Goal: Transaction & Acquisition: Purchase product/service

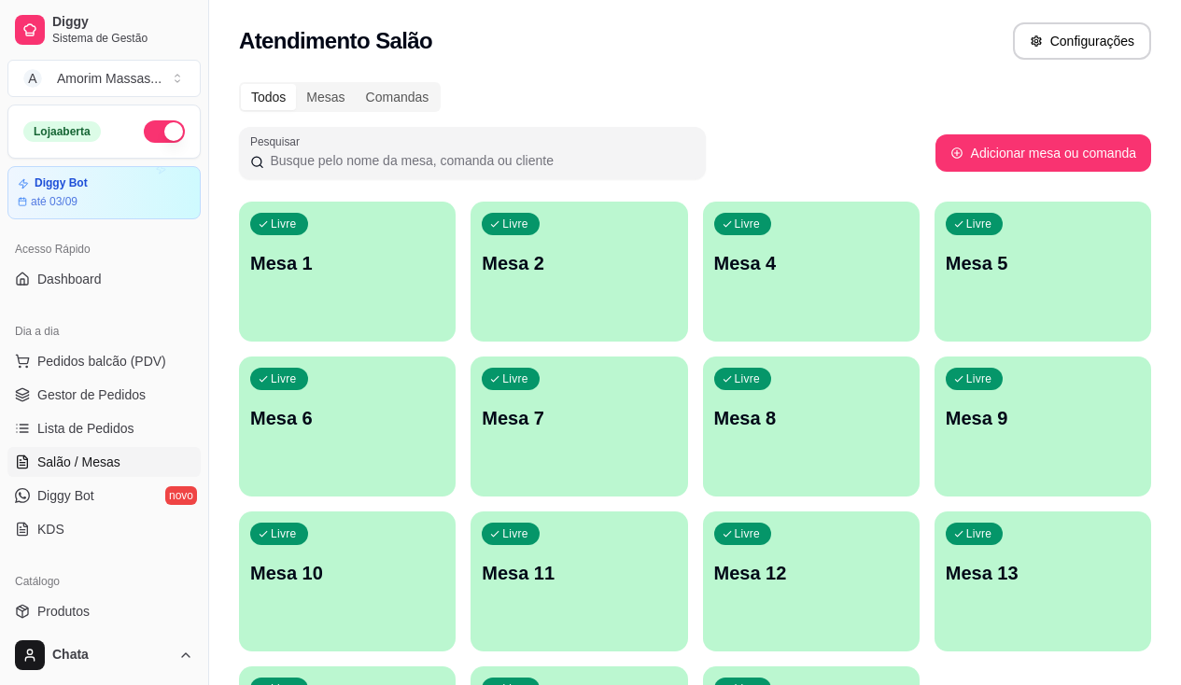
click at [717, 290] on div "Livre Mesa 4" at bounding box center [811, 261] width 217 height 118
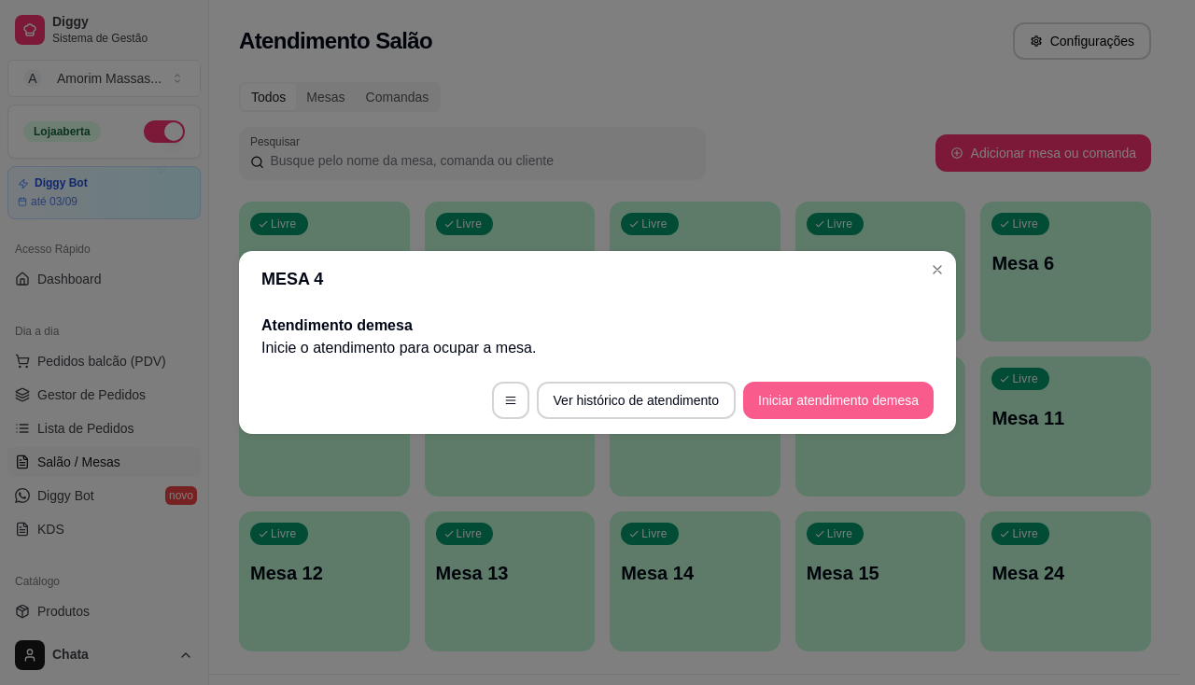
click at [841, 402] on button "Iniciar atendimento de mesa" at bounding box center [838, 400] width 190 height 37
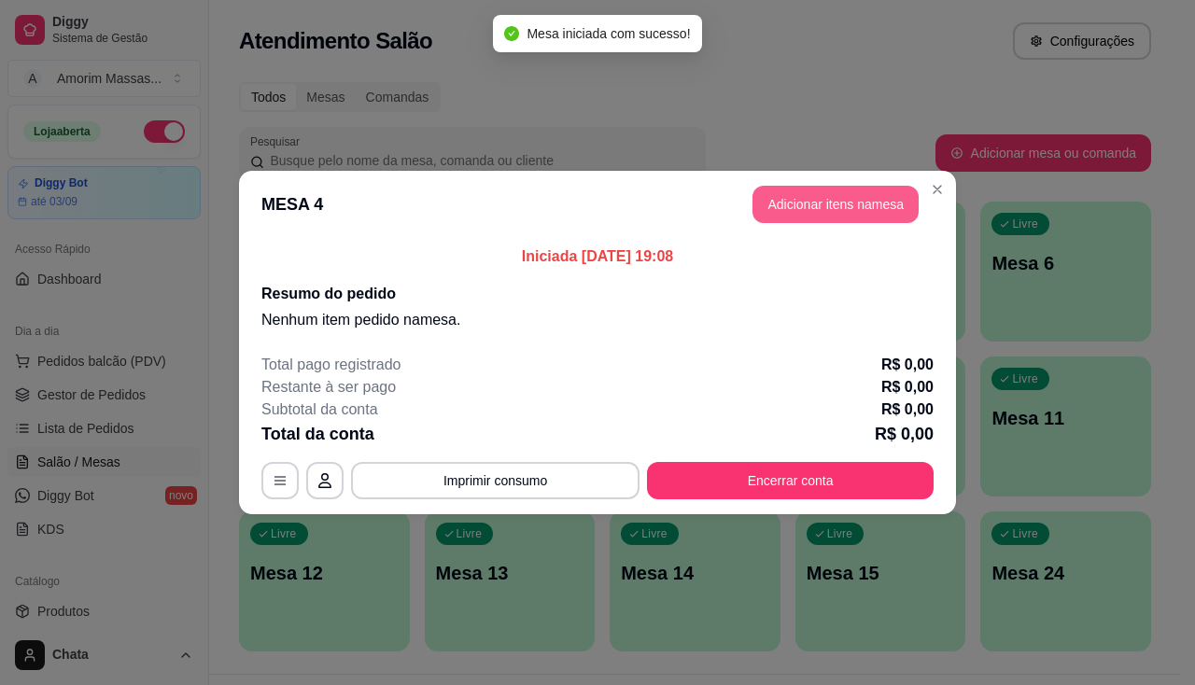
click at [806, 203] on button "Adicionar itens na mesa" at bounding box center [835, 204] width 166 height 37
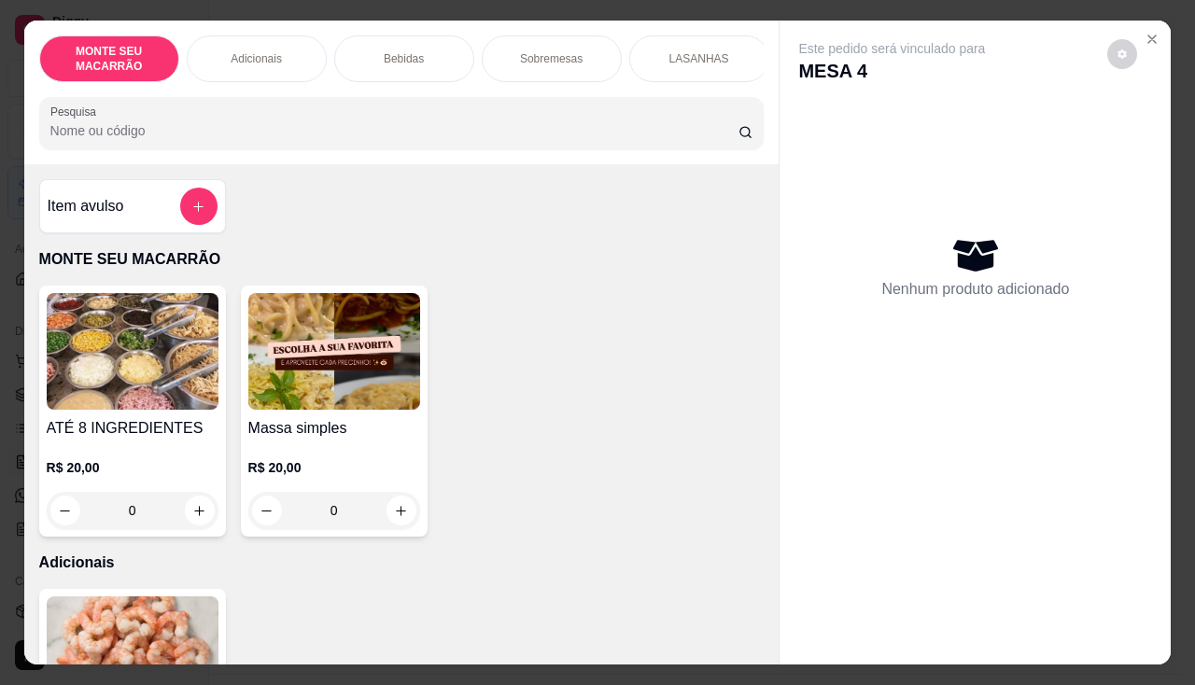
click at [323, 372] on img at bounding box center [334, 351] width 172 height 117
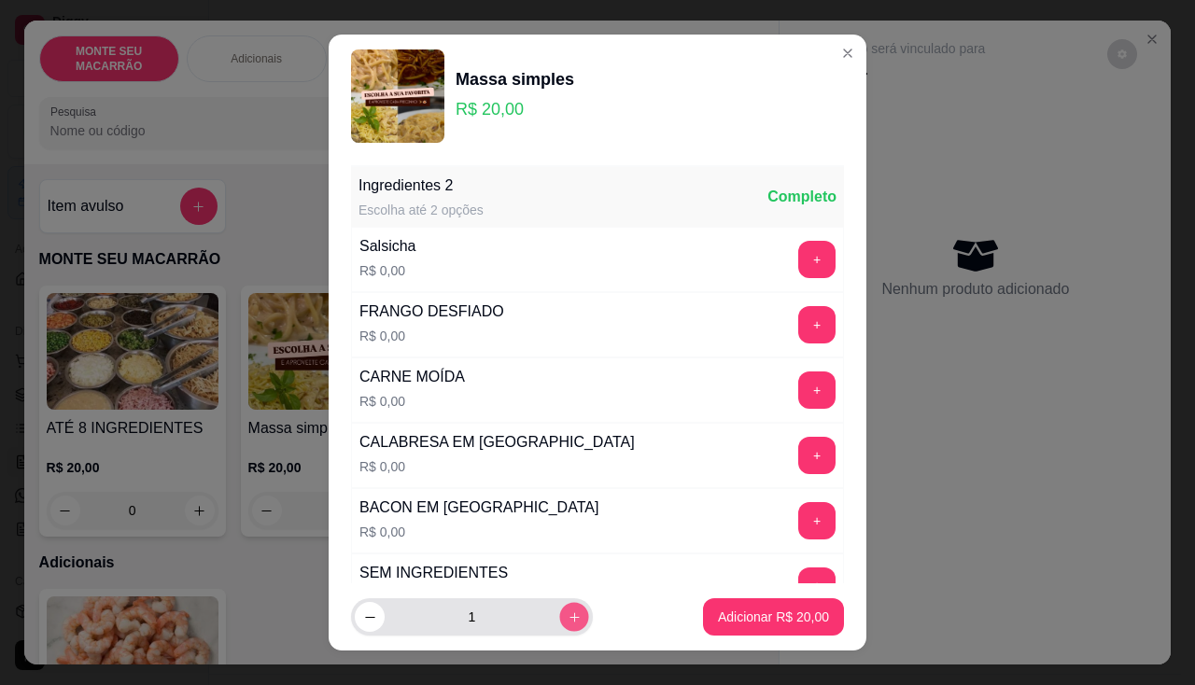
click at [568, 610] on icon "increase-product-quantity" at bounding box center [575, 617] width 14 height 14
type input "2"
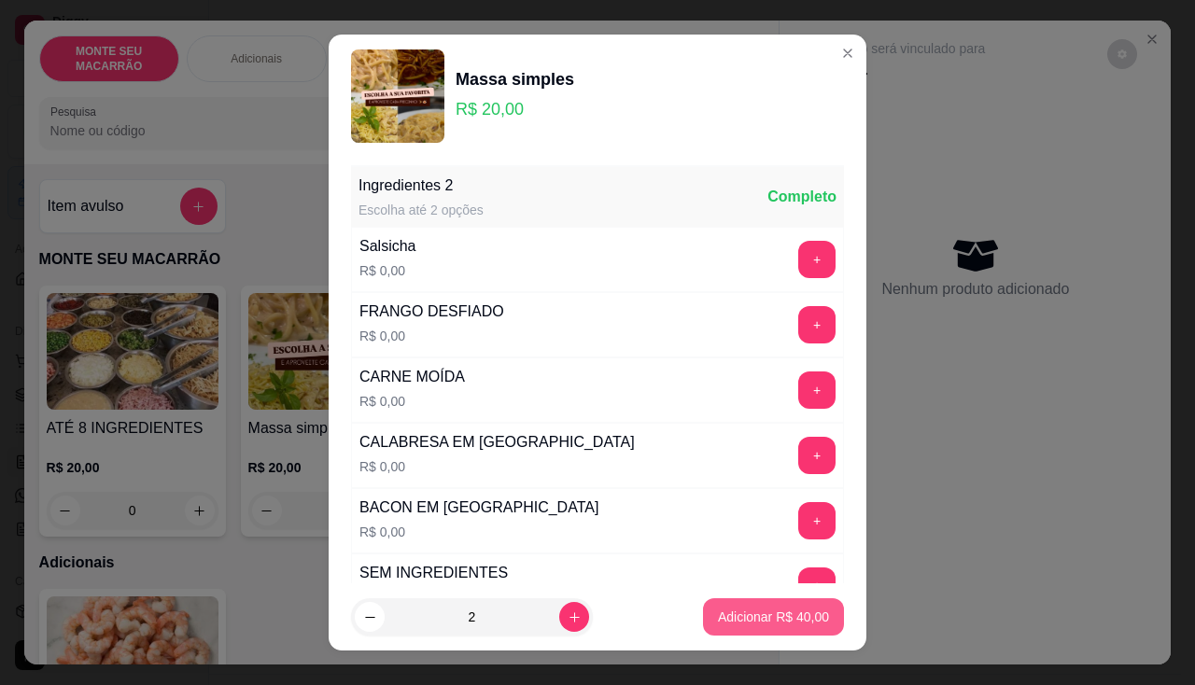
click at [738, 612] on p "Adicionar R$ 40,00" at bounding box center [773, 617] width 111 height 19
type input "2"
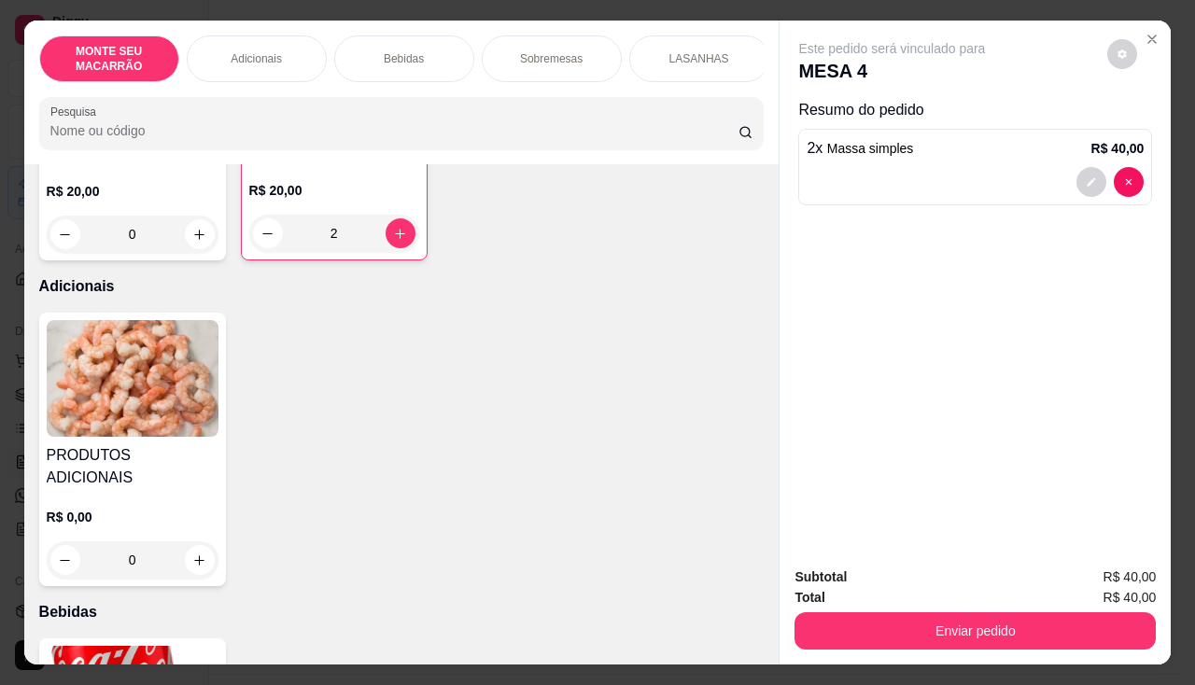
scroll to position [187, 0]
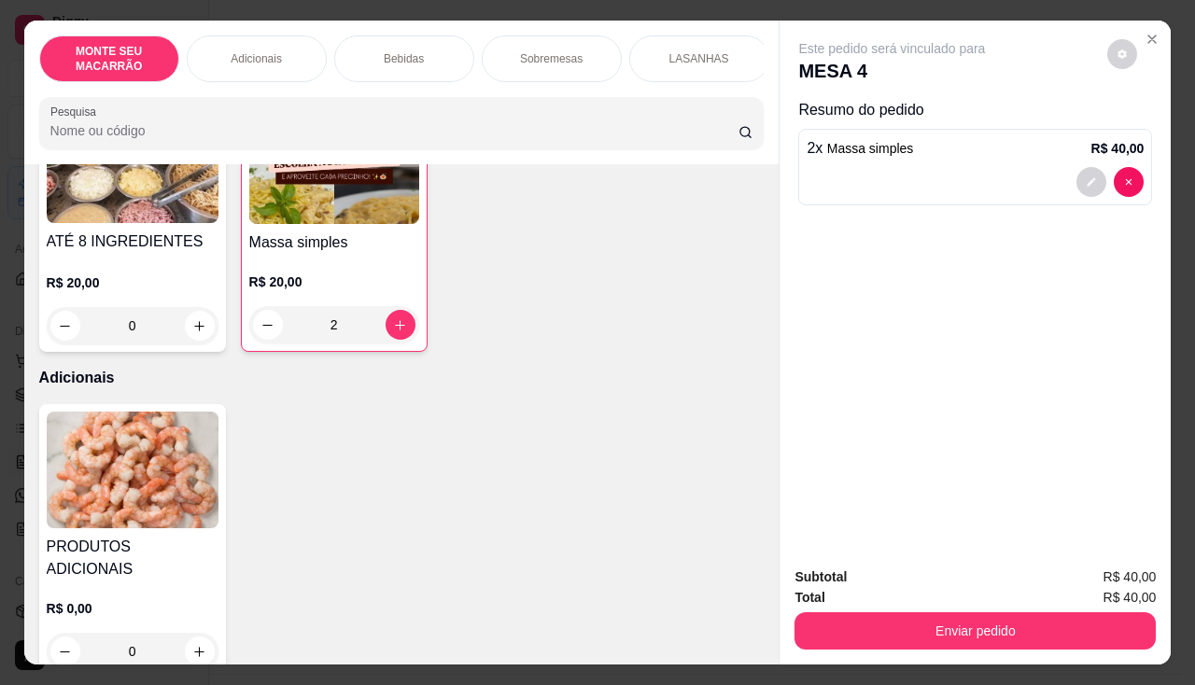
click at [143, 463] on img at bounding box center [133, 470] width 172 height 117
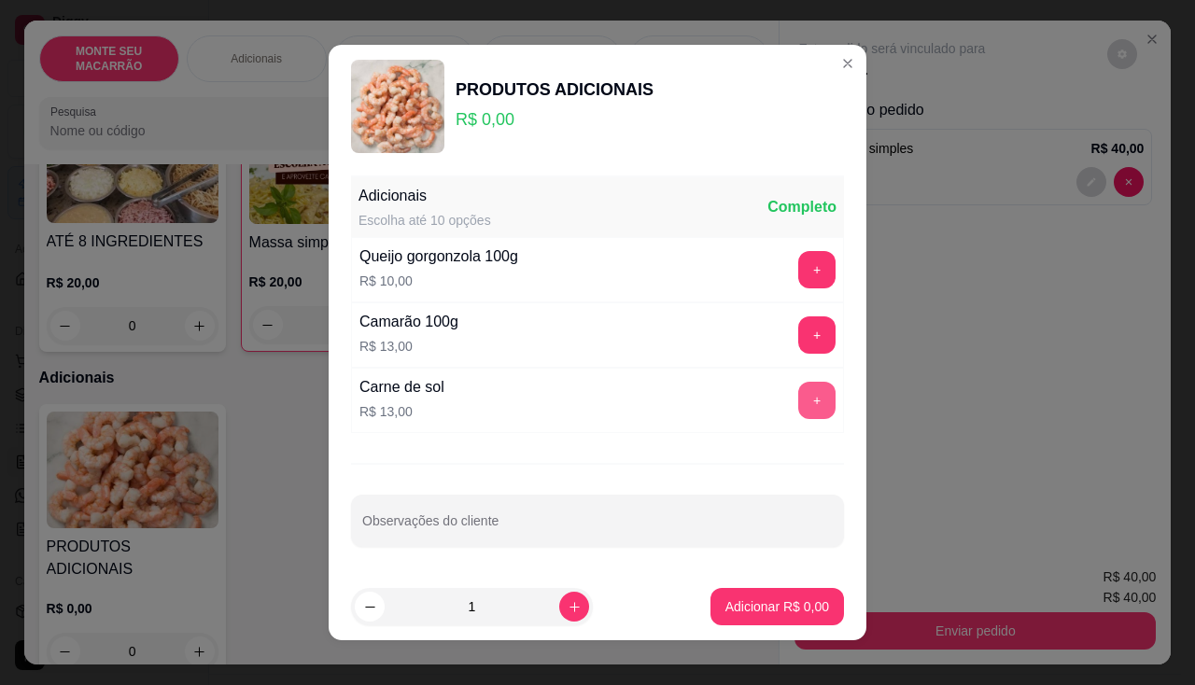
click at [798, 399] on button "+" at bounding box center [816, 400] width 37 height 37
click at [799, 399] on button "+" at bounding box center [817, 401] width 36 height 36
click at [771, 607] on p "Adicionar R$ 26,00" at bounding box center [773, 606] width 111 height 19
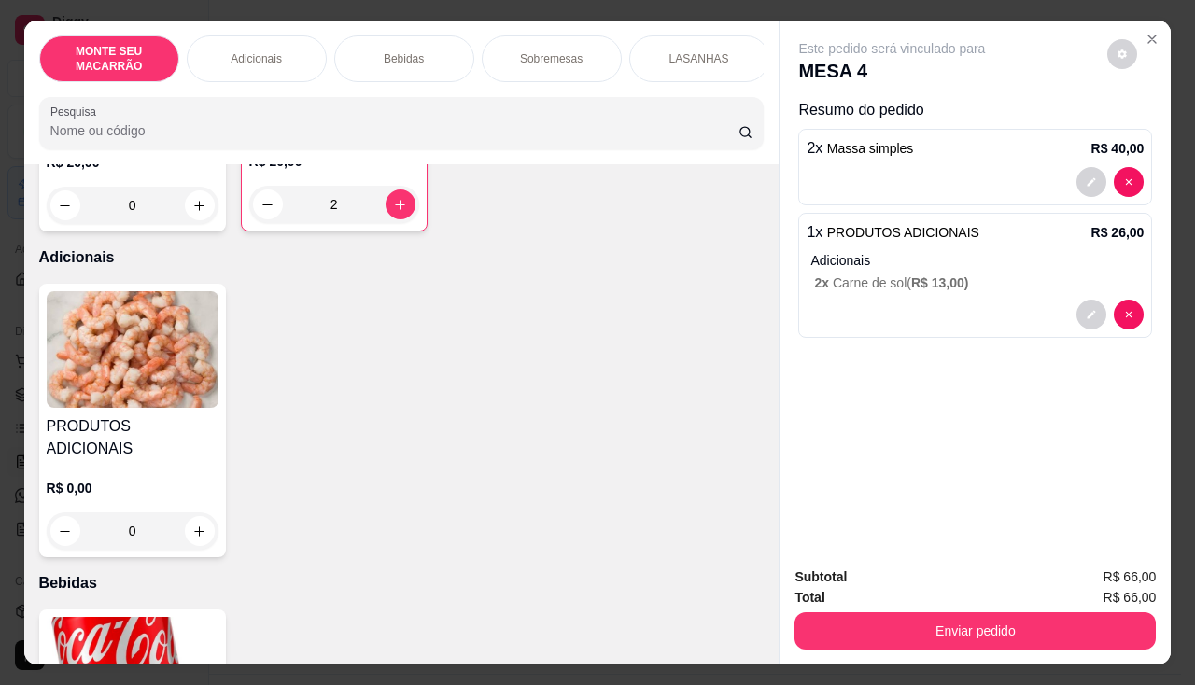
scroll to position [373, 0]
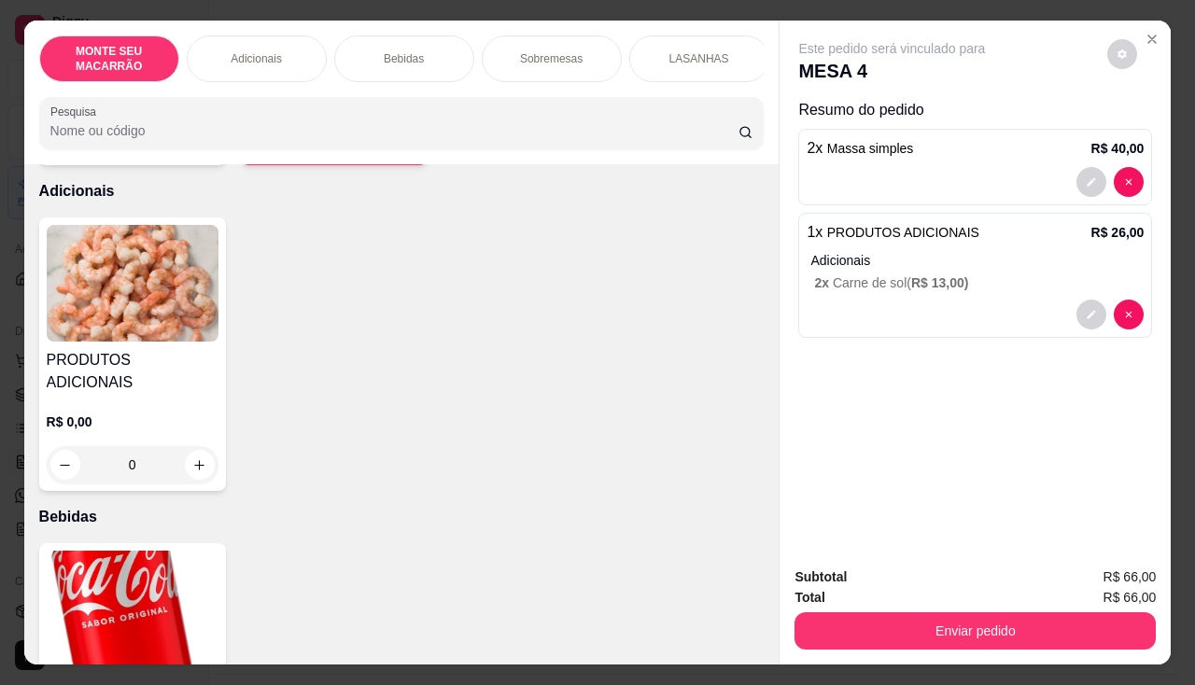
click at [121, 565] on img at bounding box center [133, 609] width 172 height 117
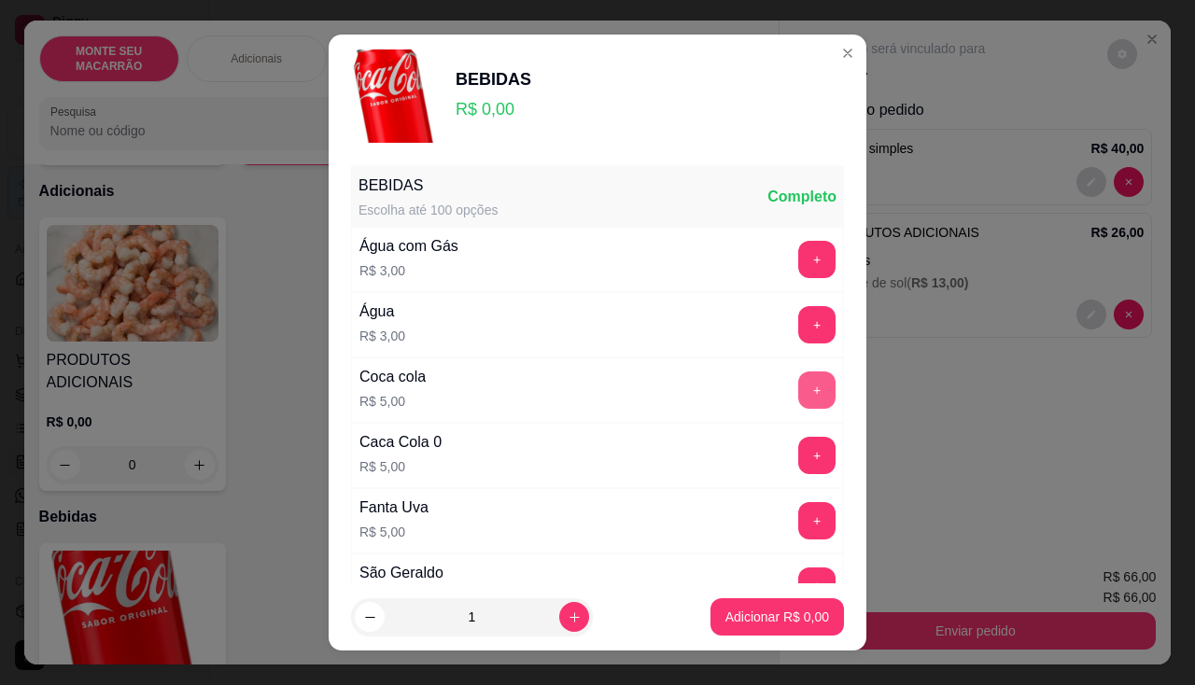
click at [798, 382] on button "+" at bounding box center [816, 390] width 37 height 37
click at [785, 630] on button "Adicionar R$ 10,00" at bounding box center [773, 616] width 141 height 37
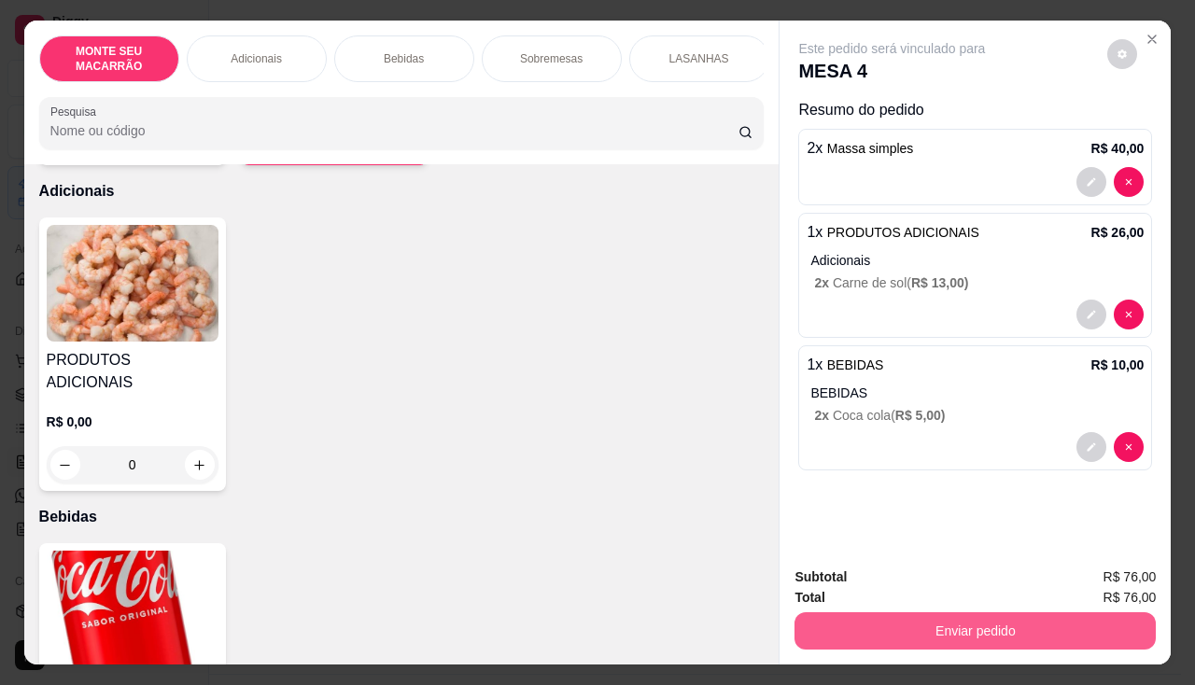
click at [1036, 628] on button "Enviar pedido" at bounding box center [974, 630] width 361 height 37
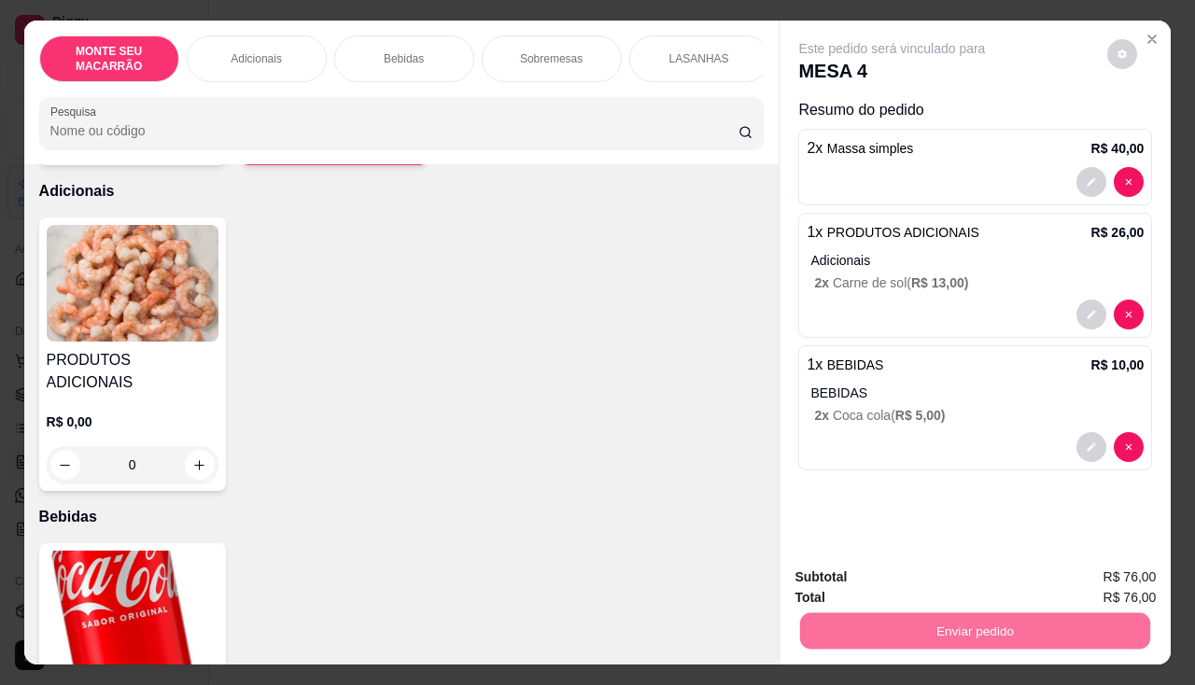
click at [1065, 579] on button "Sim, quero registrar" at bounding box center [1090, 577] width 139 height 35
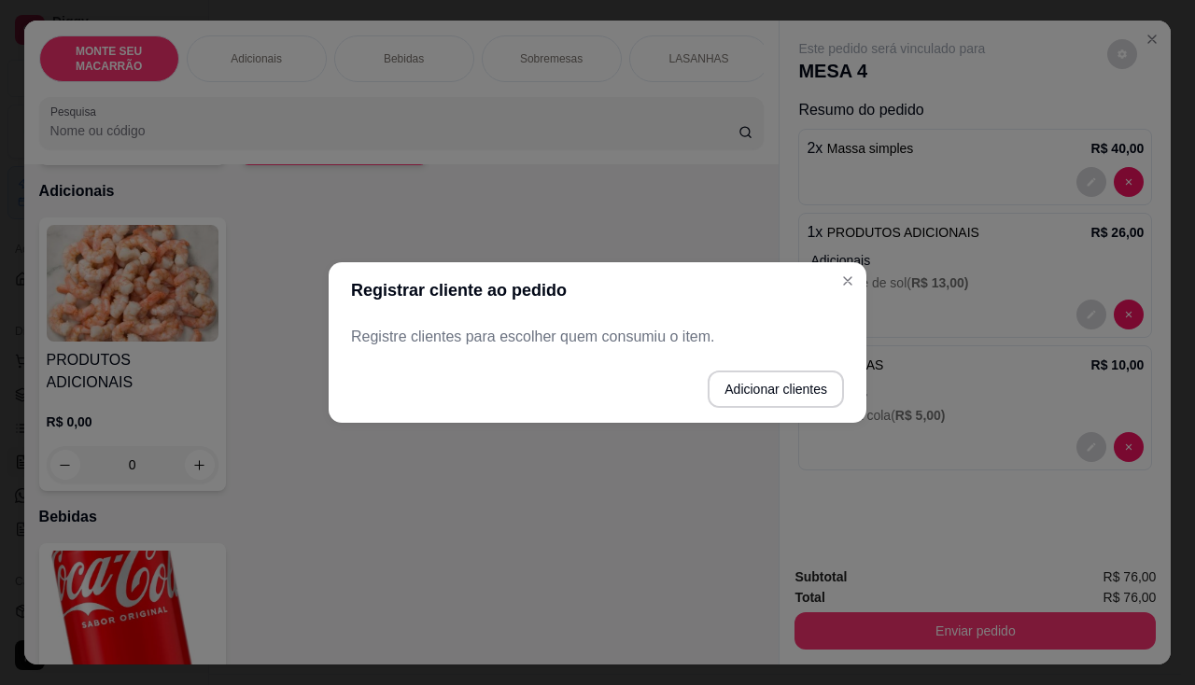
click at [526, 340] on p "Registre clientes para escolher quem consumiu o item." at bounding box center [597, 337] width 493 height 22
click at [777, 397] on button "Adicionar clientes" at bounding box center [775, 390] width 132 height 36
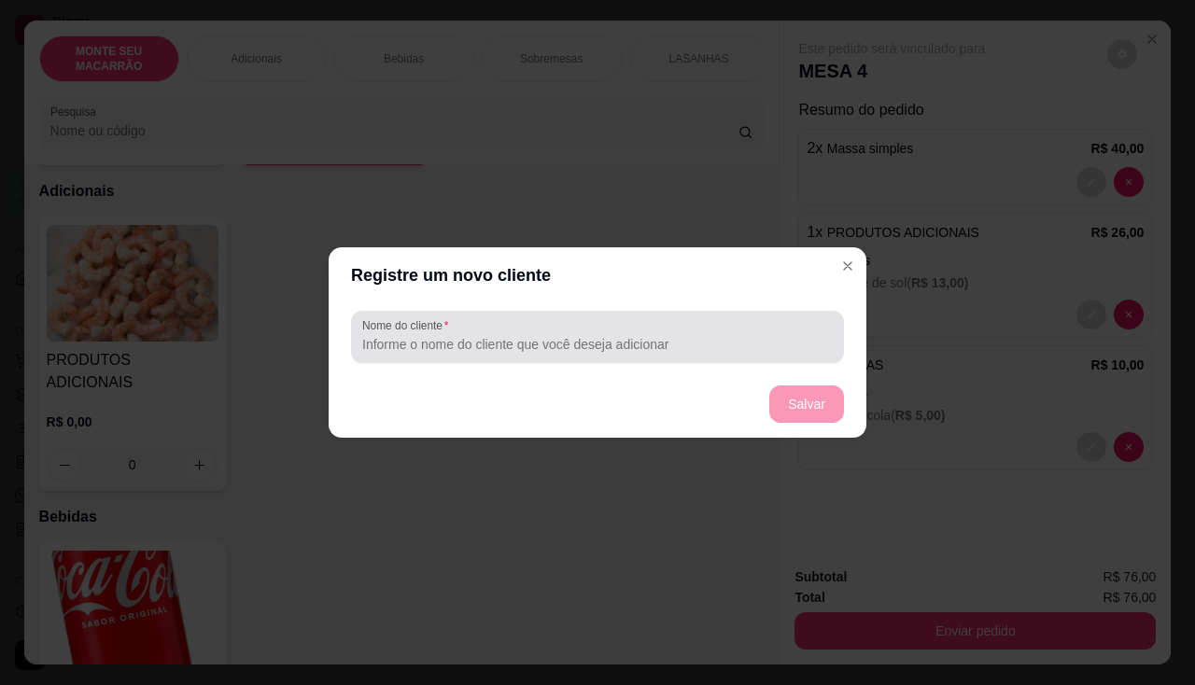
click at [472, 344] on input "Nome do cliente" at bounding box center [597, 344] width 470 height 19
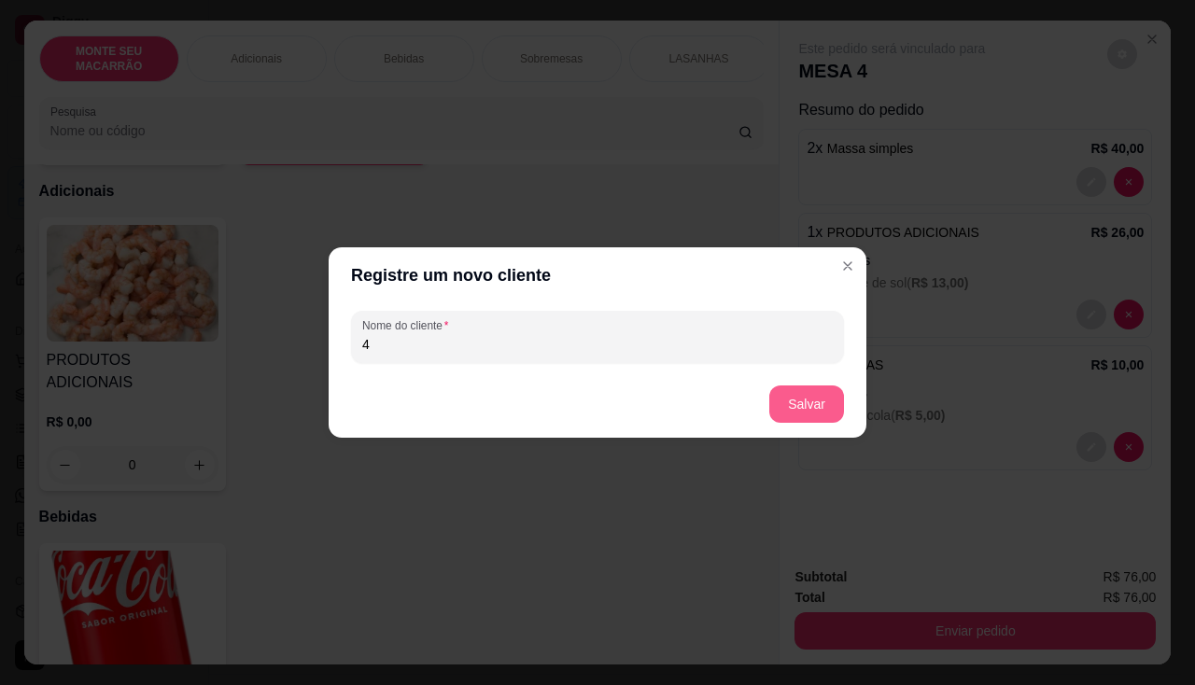
type input "4"
click at [810, 401] on button "Salvar" at bounding box center [806, 404] width 75 height 37
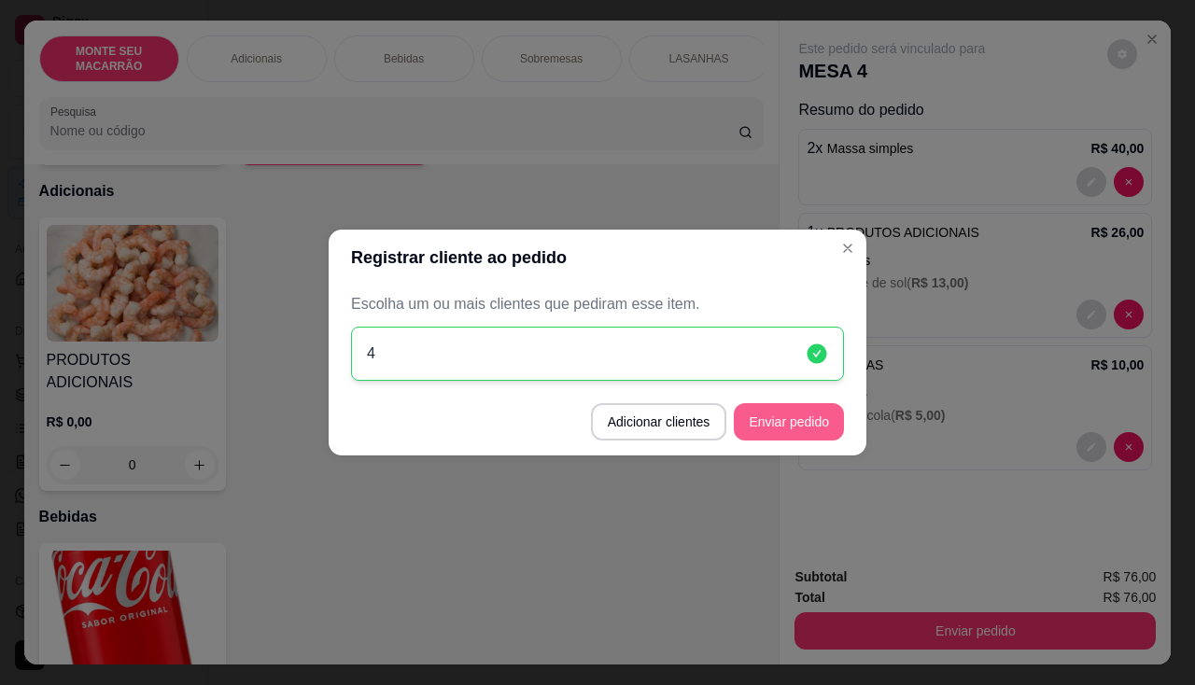
click at [809, 431] on button "Enviar pedido" at bounding box center [789, 421] width 110 height 37
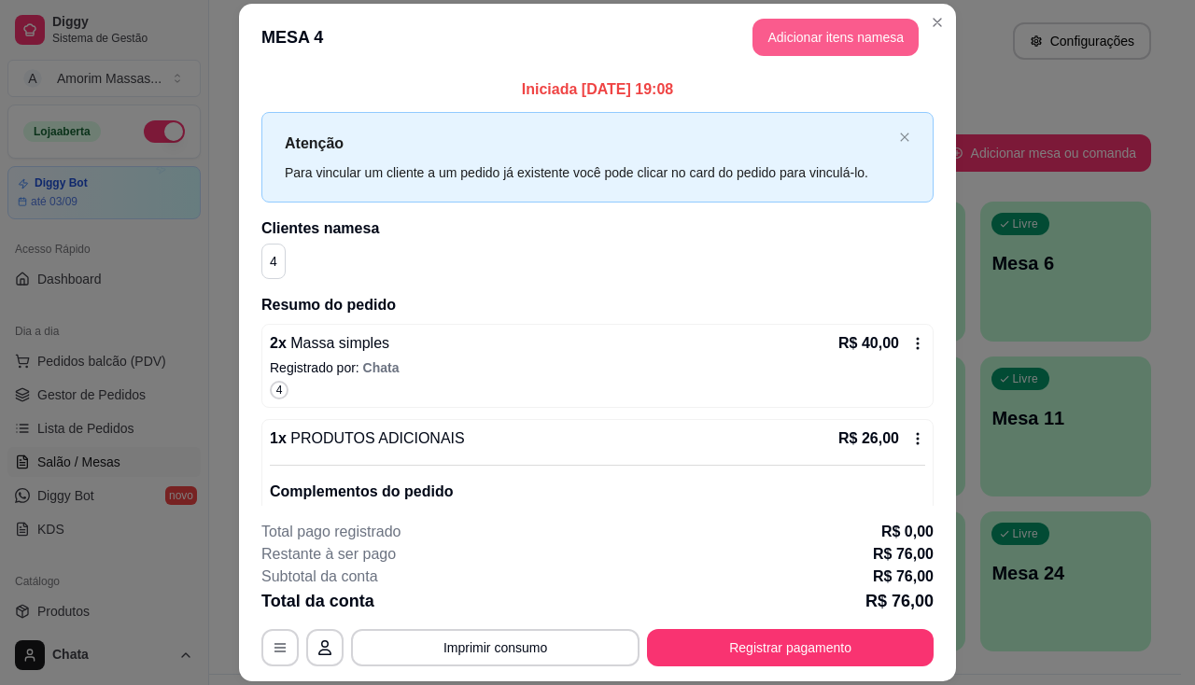
click at [839, 35] on button "Adicionar itens na mesa" at bounding box center [835, 37] width 166 height 37
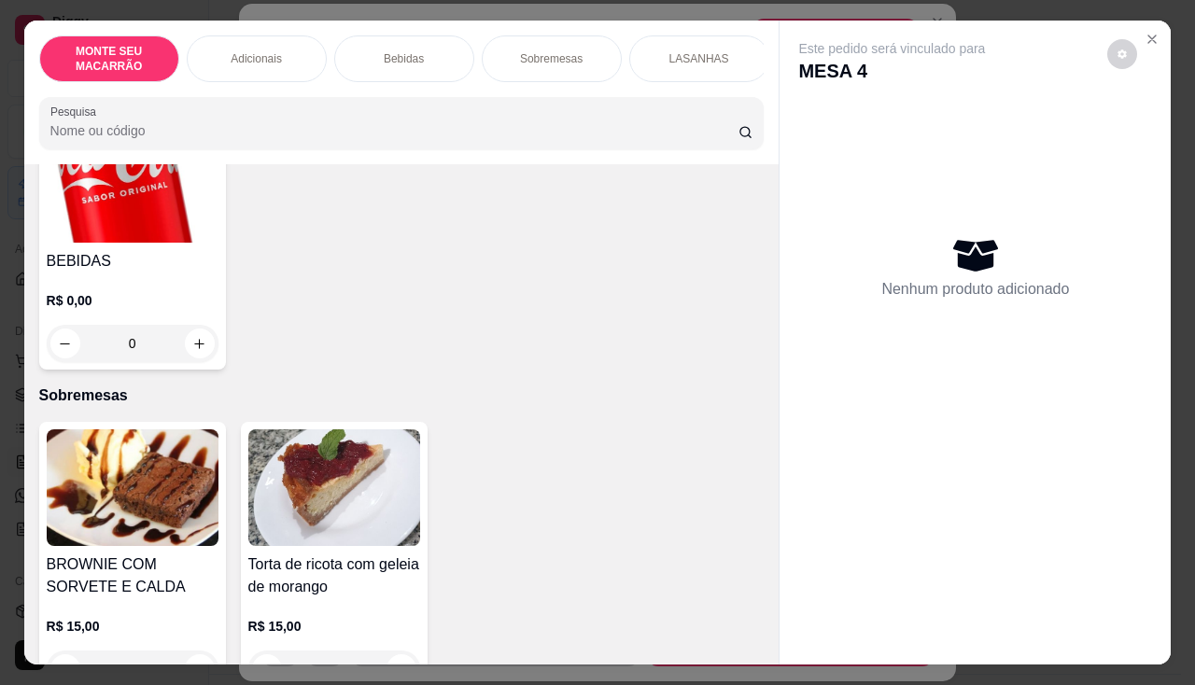
scroll to position [933, 0]
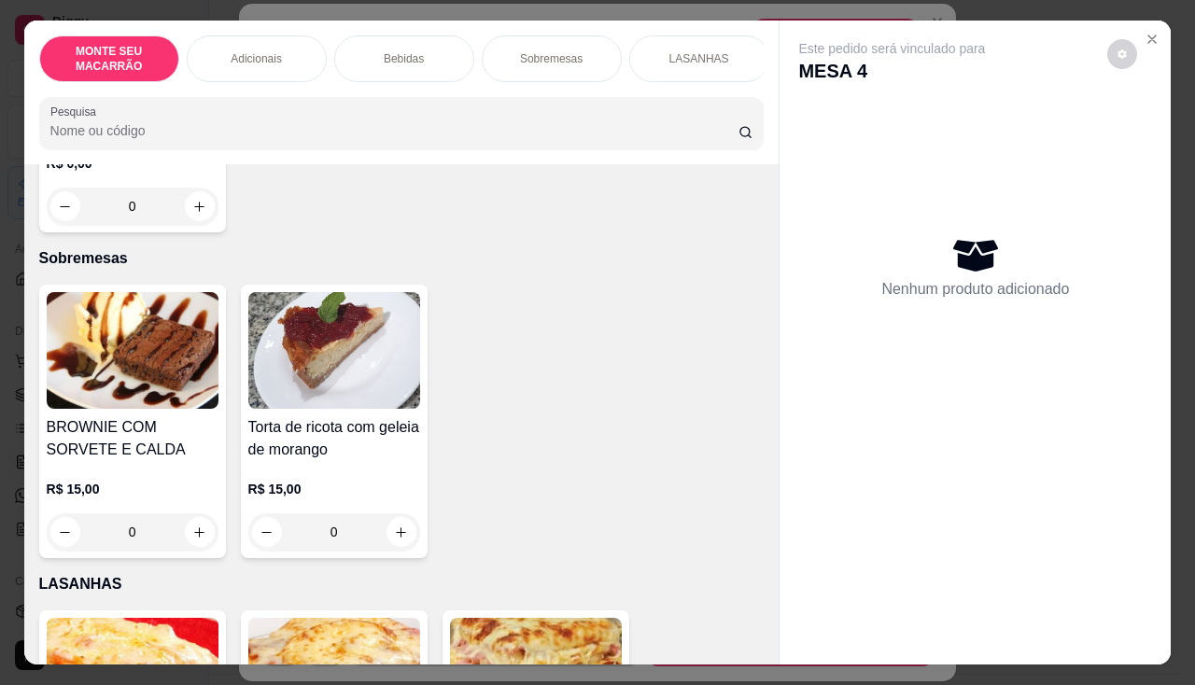
click at [360, 367] on img at bounding box center [334, 350] width 172 height 117
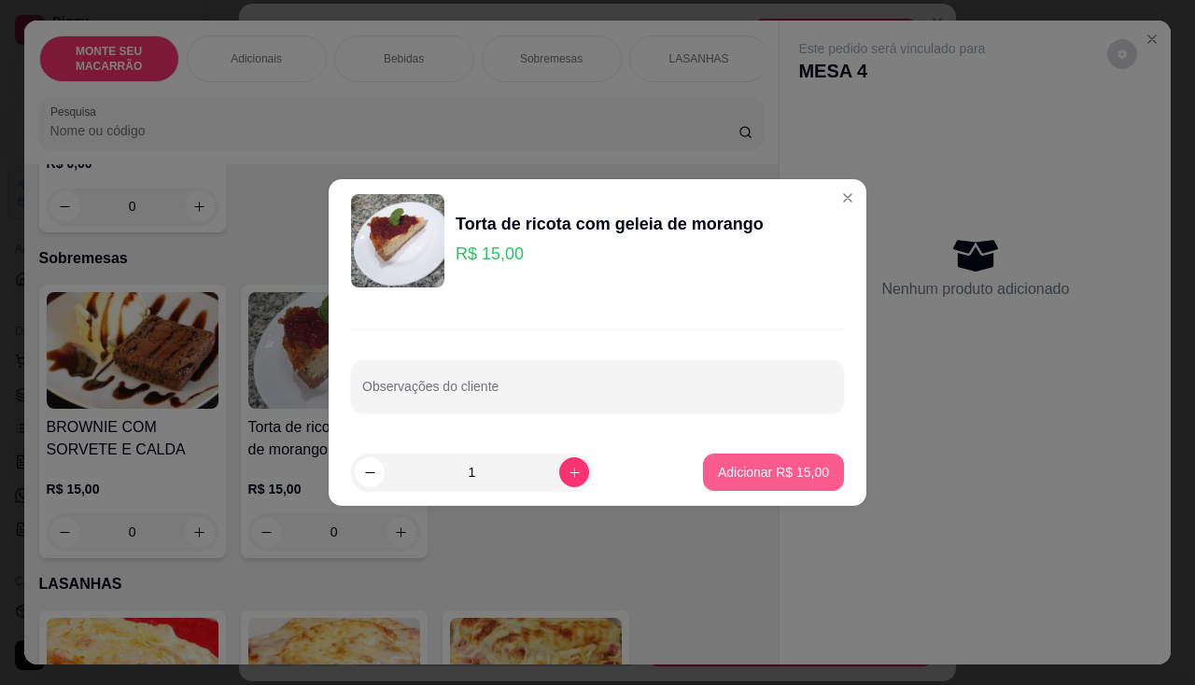
click at [760, 470] on p "Adicionar R$ 15,00" at bounding box center [773, 472] width 111 height 19
type input "1"
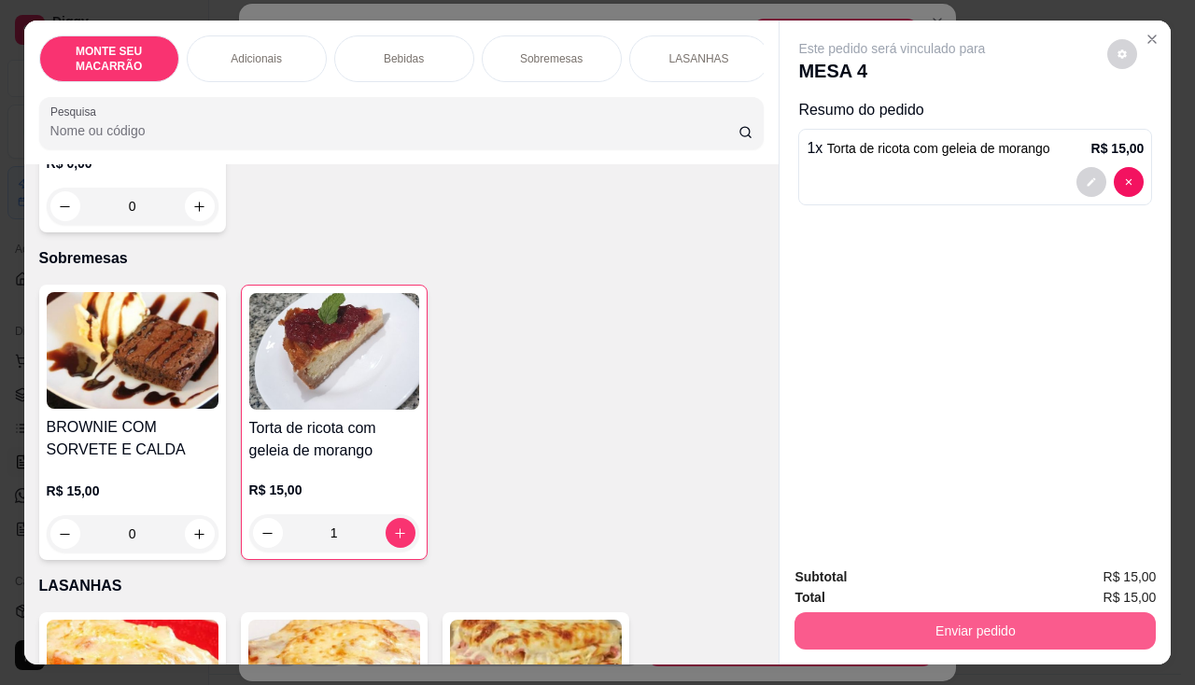
click at [1075, 624] on button "Enviar pedido" at bounding box center [974, 630] width 361 height 37
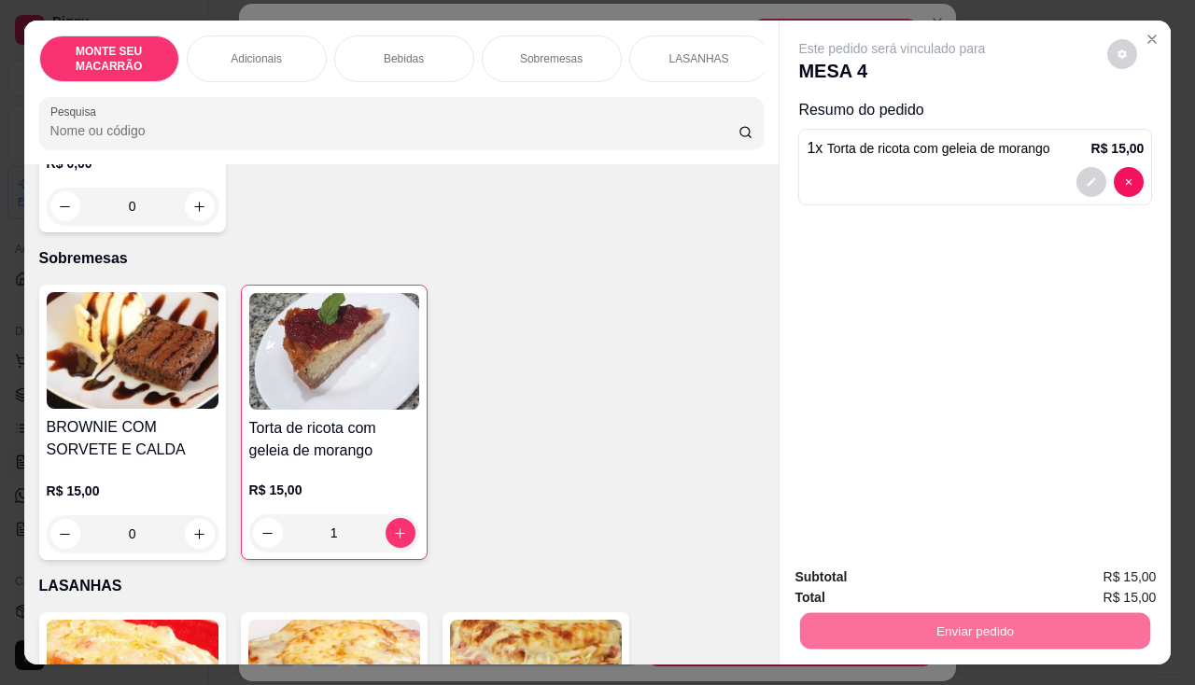
click at [1073, 582] on button "Sim, quero registrar" at bounding box center [1090, 577] width 139 height 35
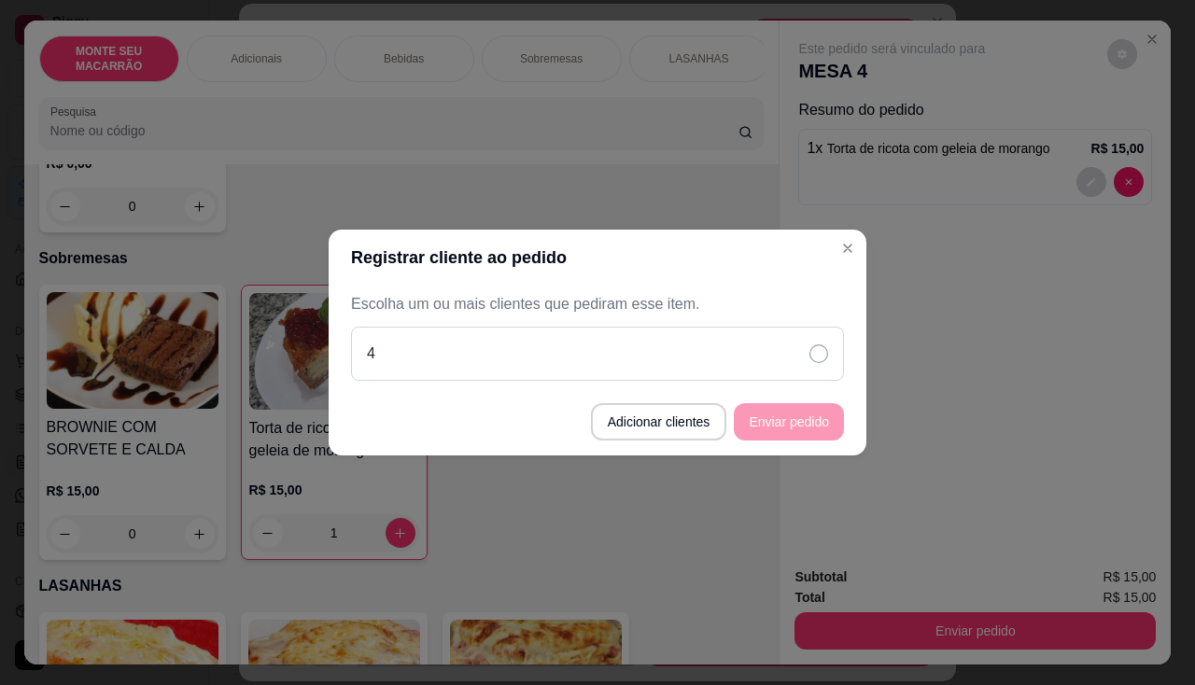
click at [830, 355] on div "4" at bounding box center [597, 354] width 493 height 54
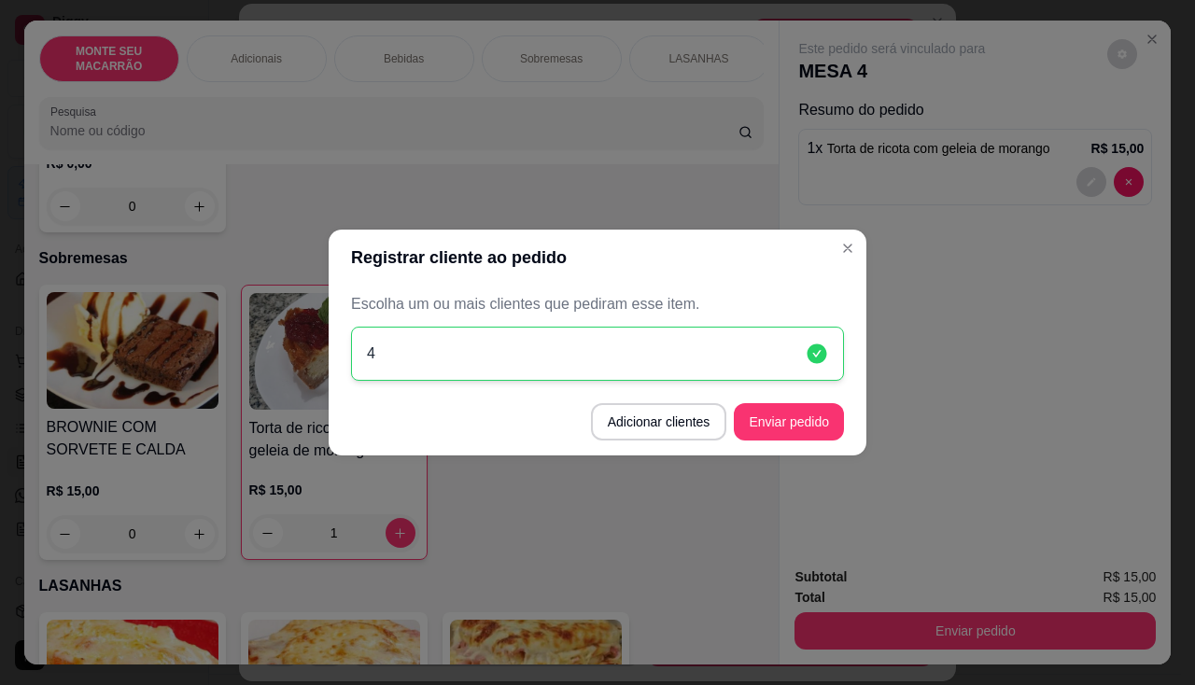
click at [816, 430] on button "Enviar pedido" at bounding box center [789, 421] width 110 height 37
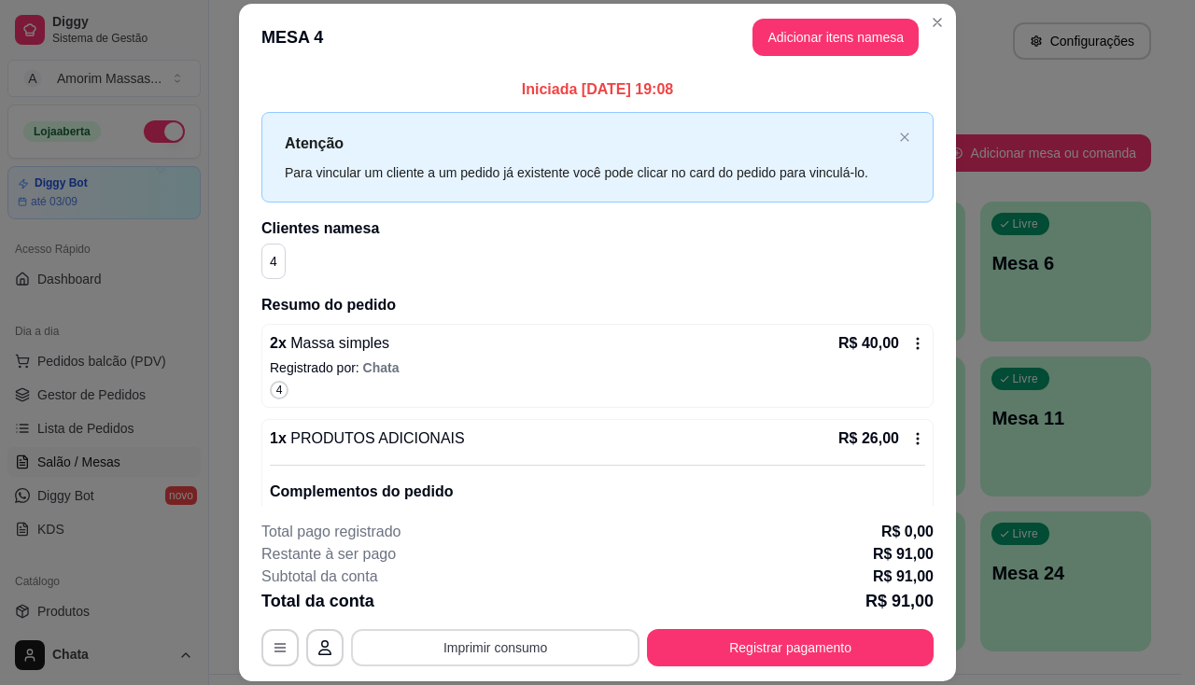
click at [410, 636] on button "Imprimir consumo" at bounding box center [495, 647] width 288 height 37
click at [459, 596] on button "IMPRESSORA" at bounding box center [494, 605] width 135 height 30
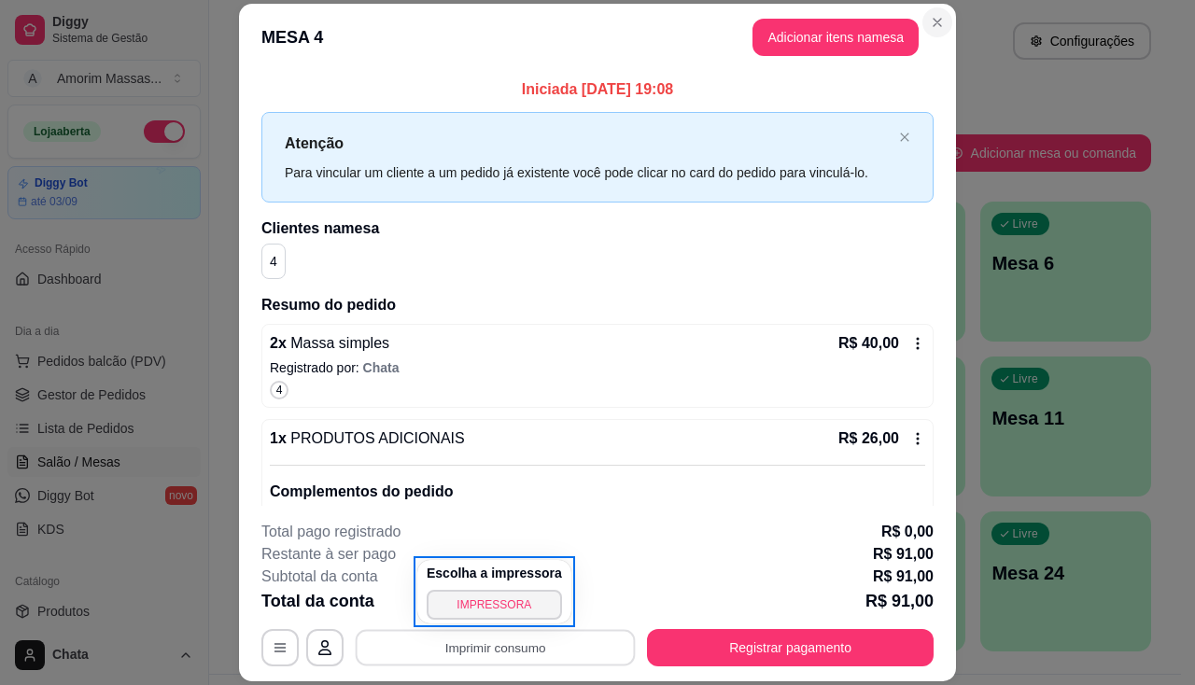
click at [933, 24] on icon "Close" at bounding box center [936, 22] width 7 height 7
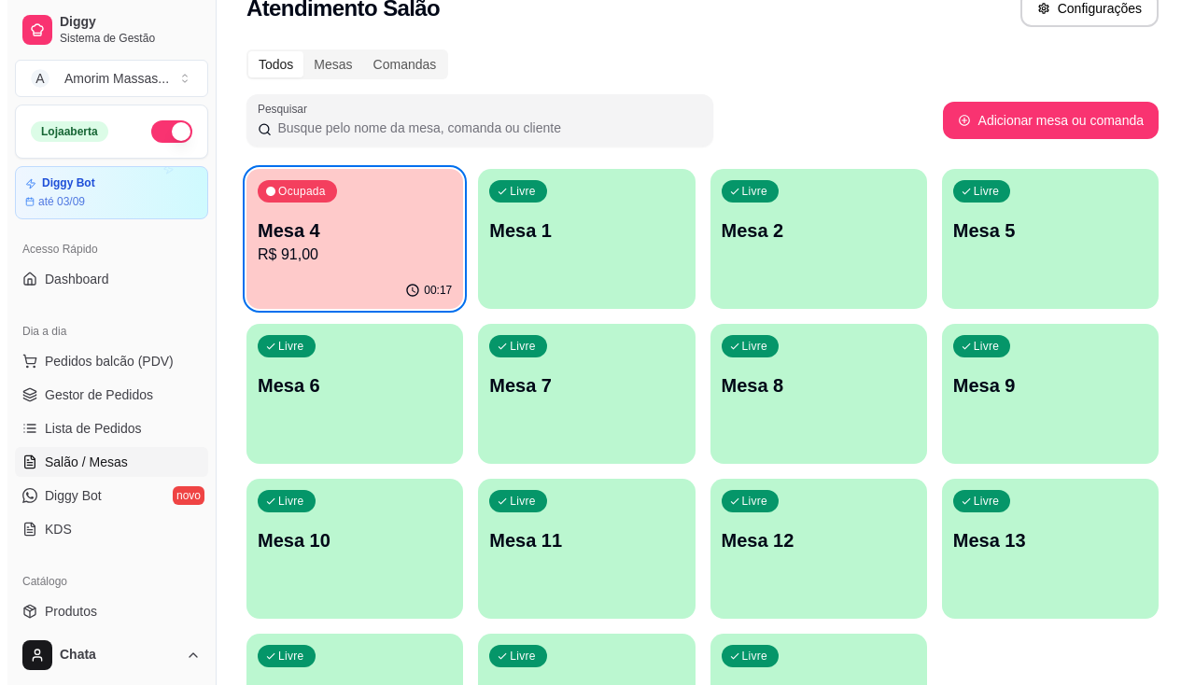
scroll to position [42, 0]
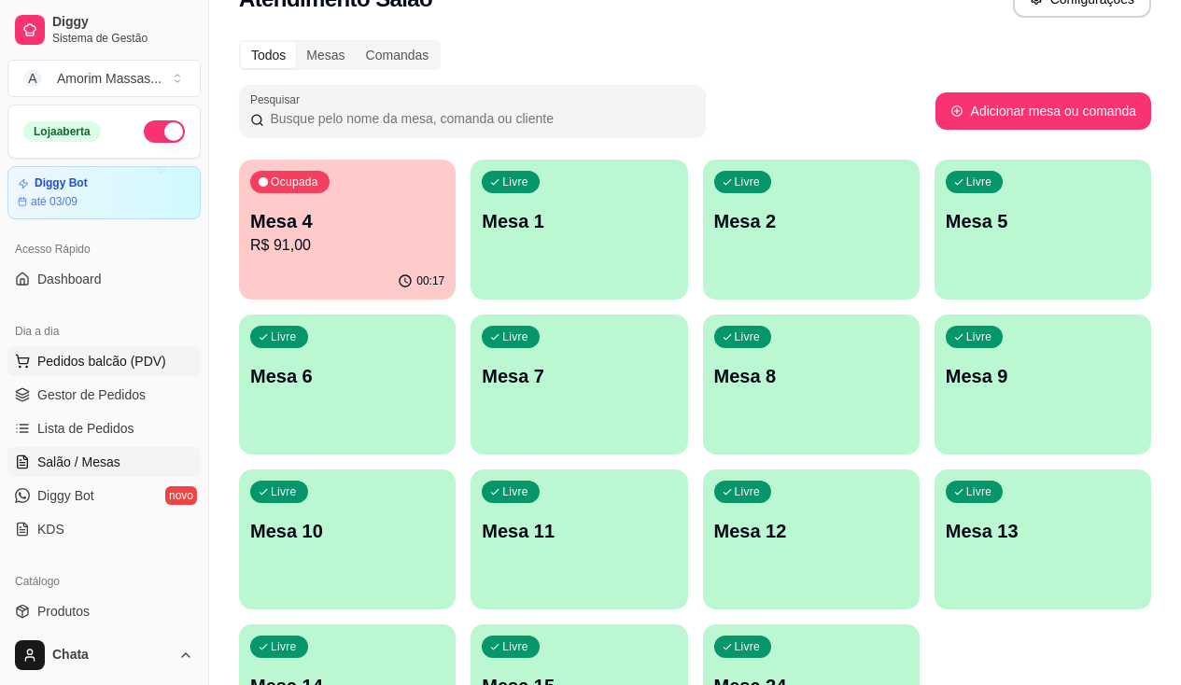
click at [47, 355] on span "Pedidos balcão (PDV)" at bounding box center [101, 361] width 129 height 19
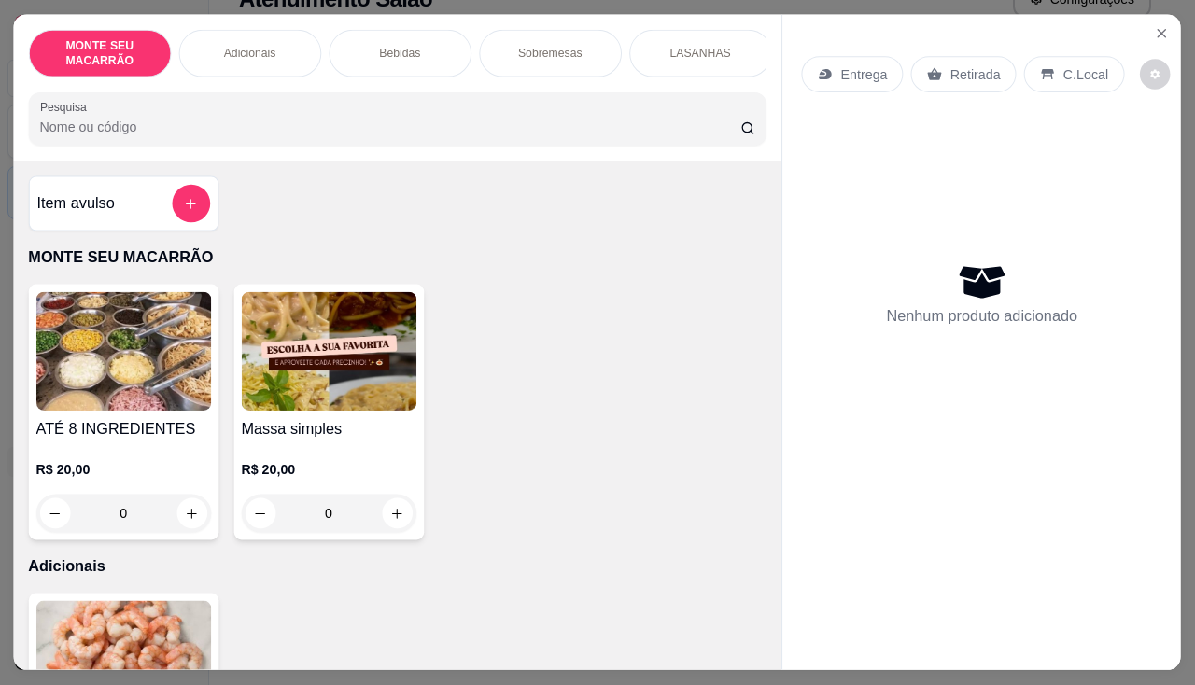
scroll to position [46, 0]
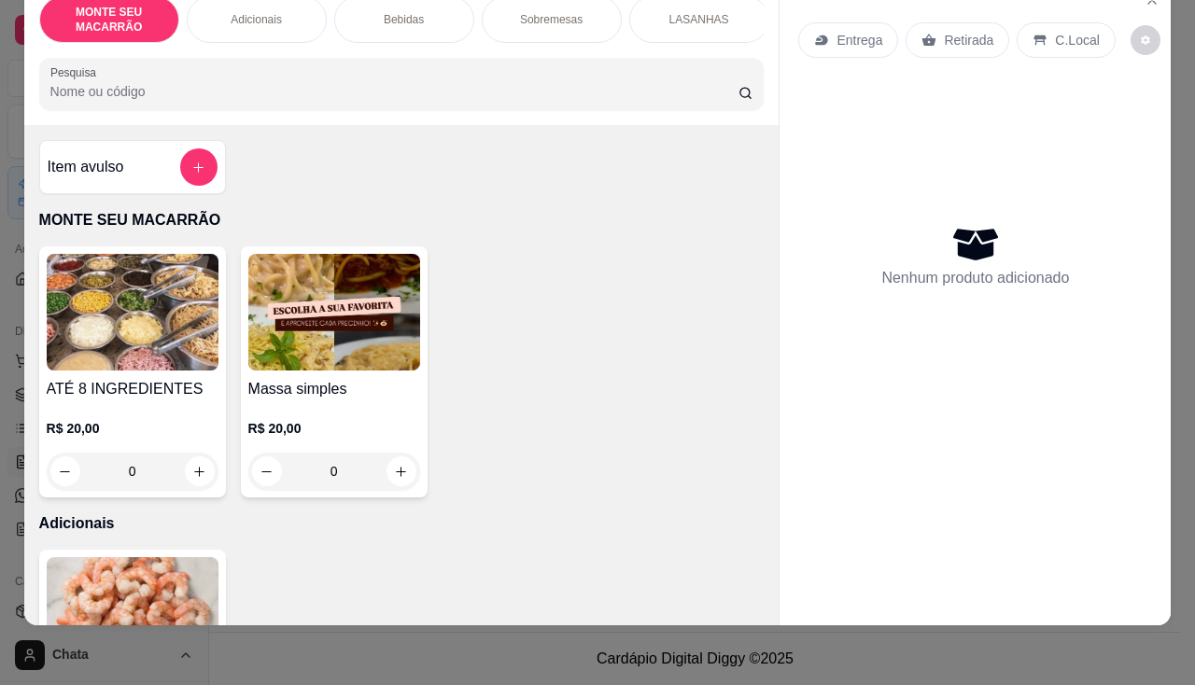
click at [398, 474] on div "0" at bounding box center [334, 471] width 172 height 37
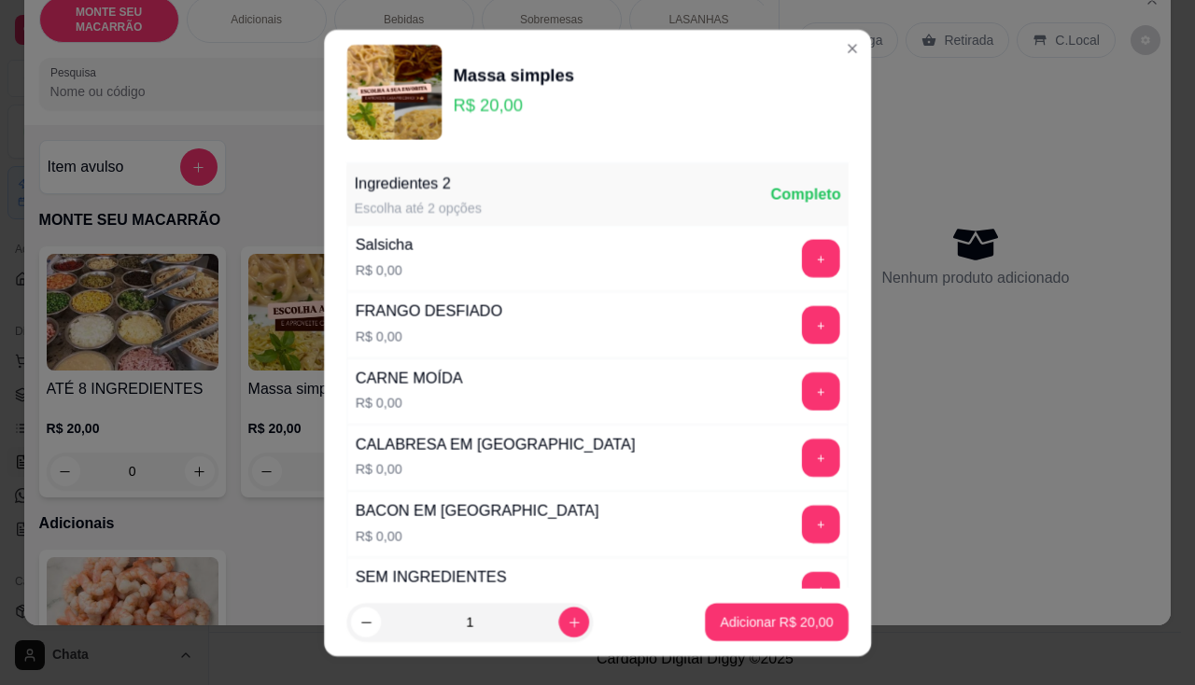
scroll to position [25, 0]
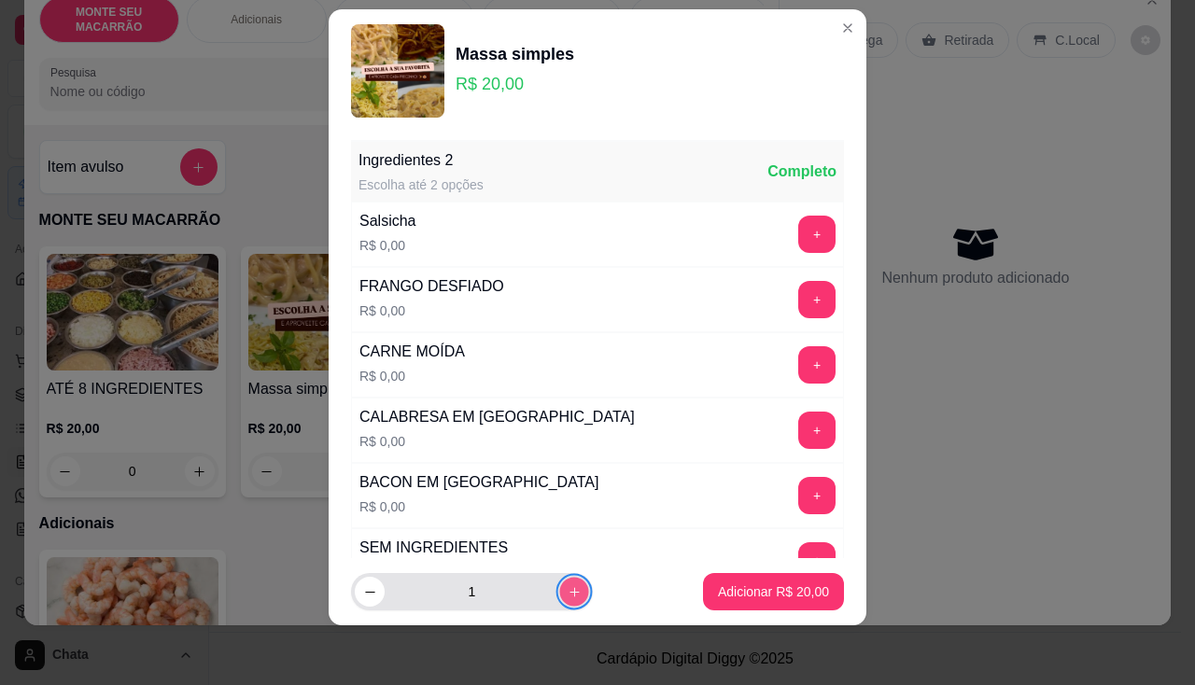
click at [559, 600] on button "increase-product-quantity" at bounding box center [573, 592] width 29 height 29
type input "2"
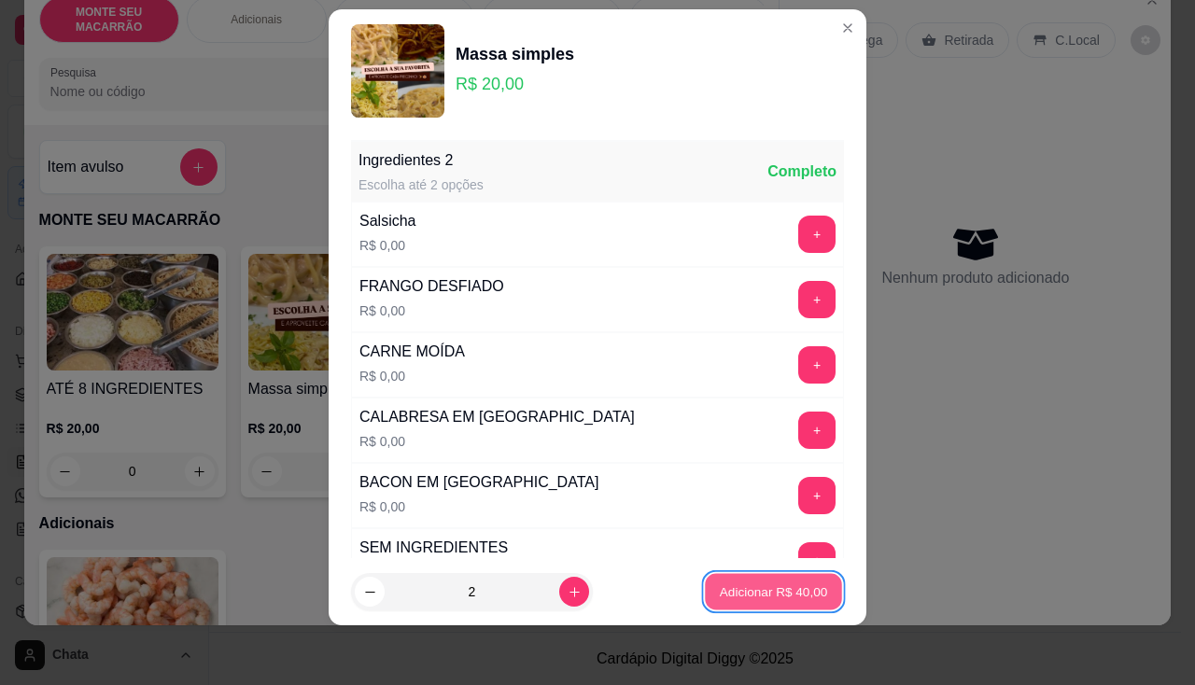
click at [793, 597] on p "Adicionar R$ 40,00" at bounding box center [774, 592] width 108 height 18
type input "2"
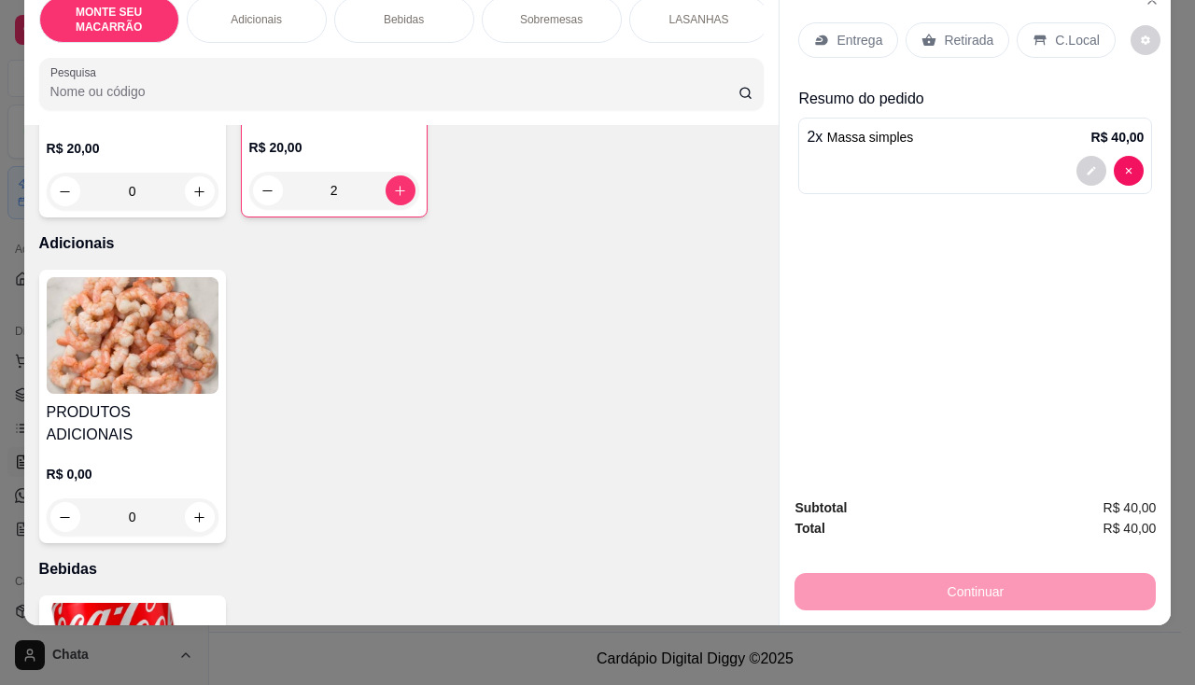
scroll to position [373, 0]
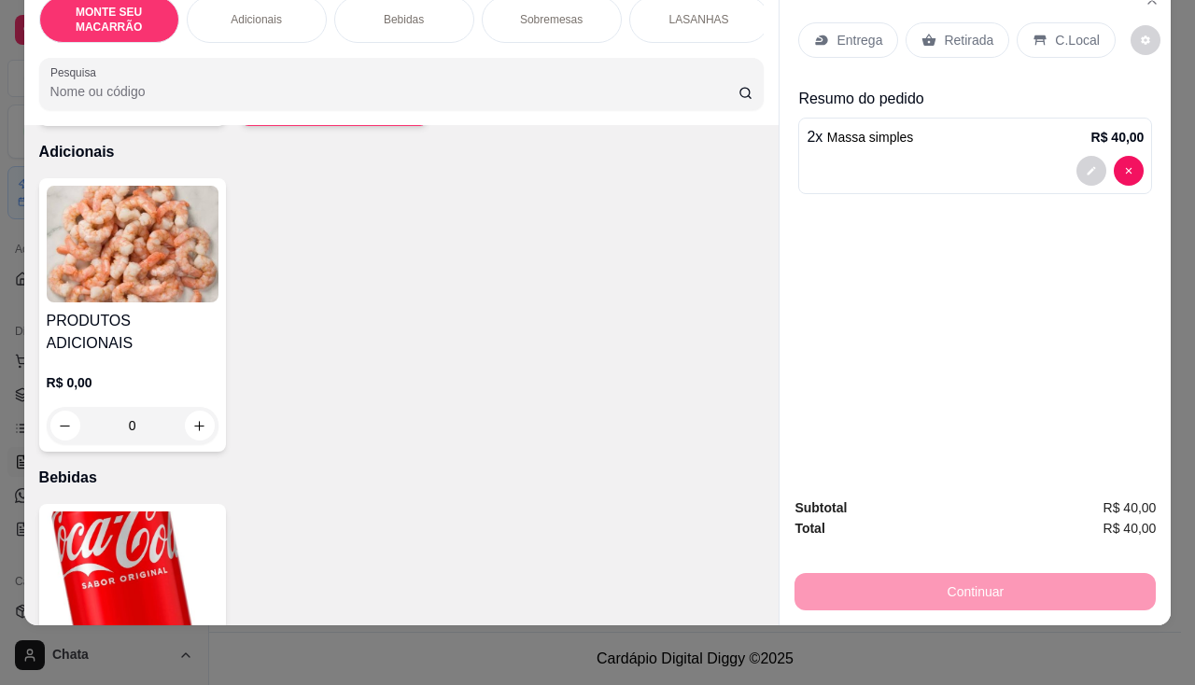
click at [95, 257] on img at bounding box center [133, 244] width 172 height 117
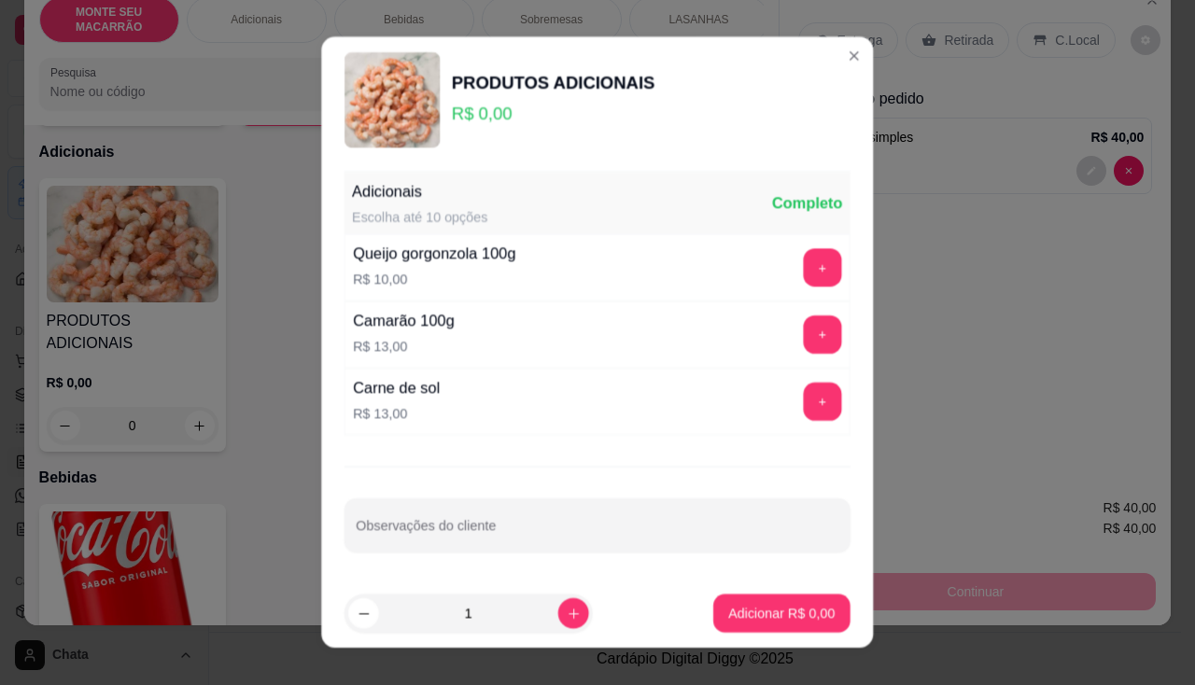
scroll to position [15, 0]
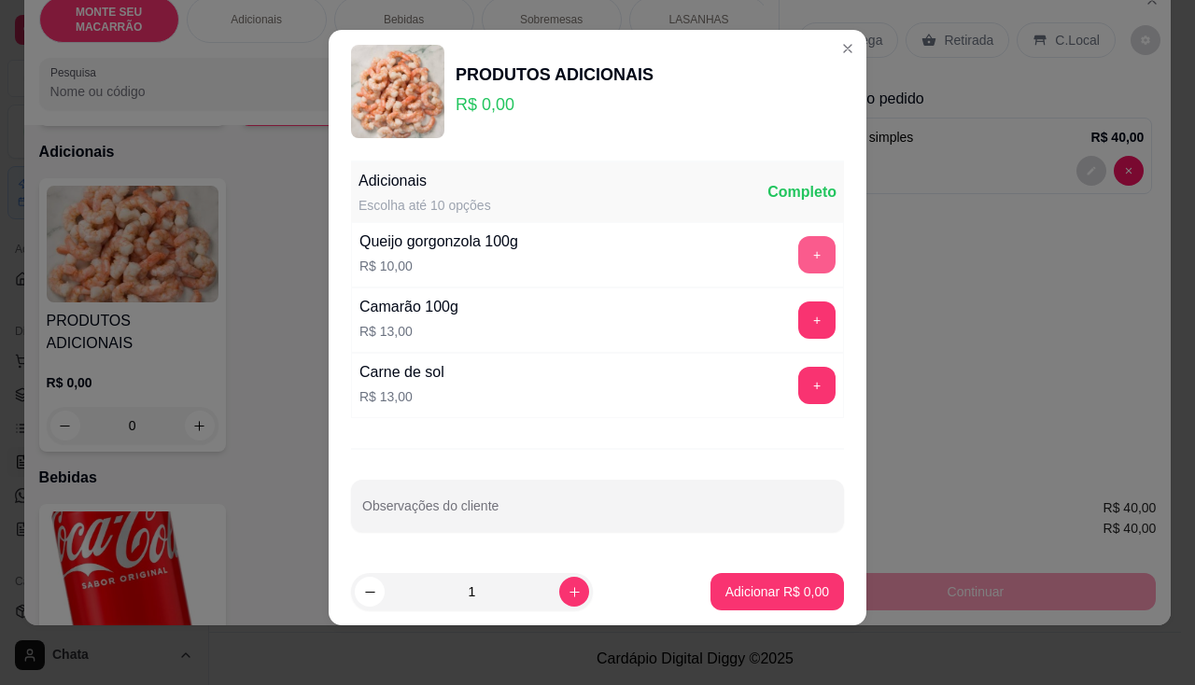
click at [798, 267] on button "+" at bounding box center [816, 254] width 37 height 37
click at [773, 591] on p "Adicionar R$ 20,00" at bounding box center [773, 591] width 111 height 19
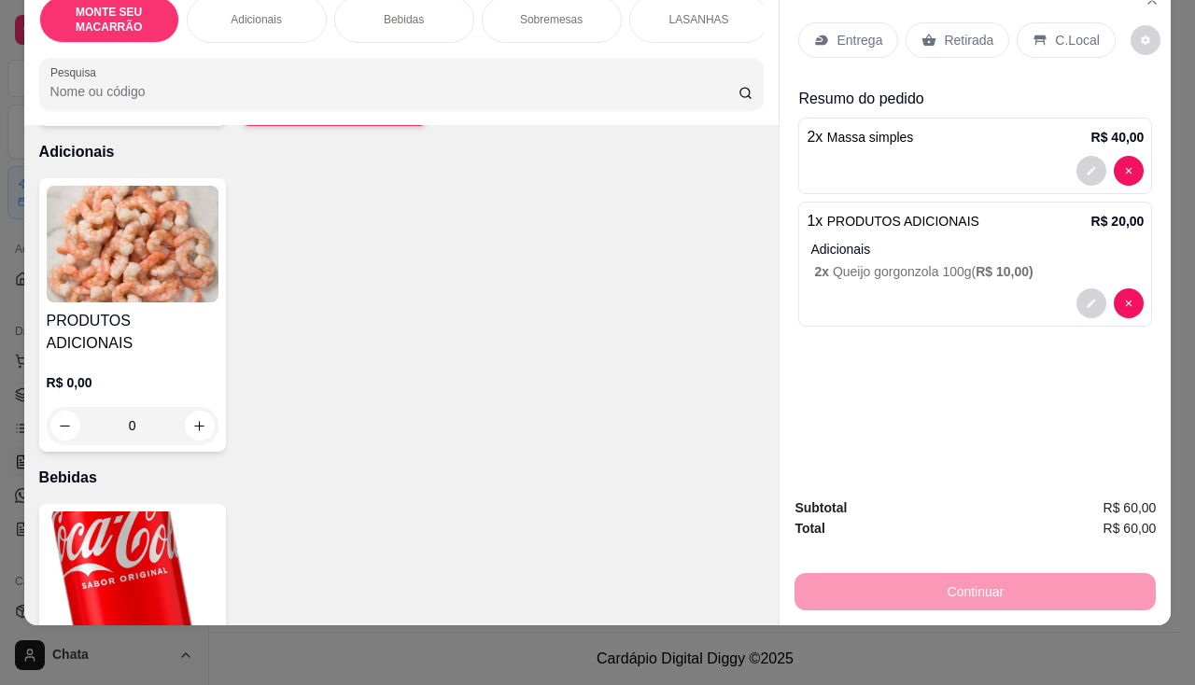
click at [836, 31] on p "Entrega" at bounding box center [859, 40] width 46 height 19
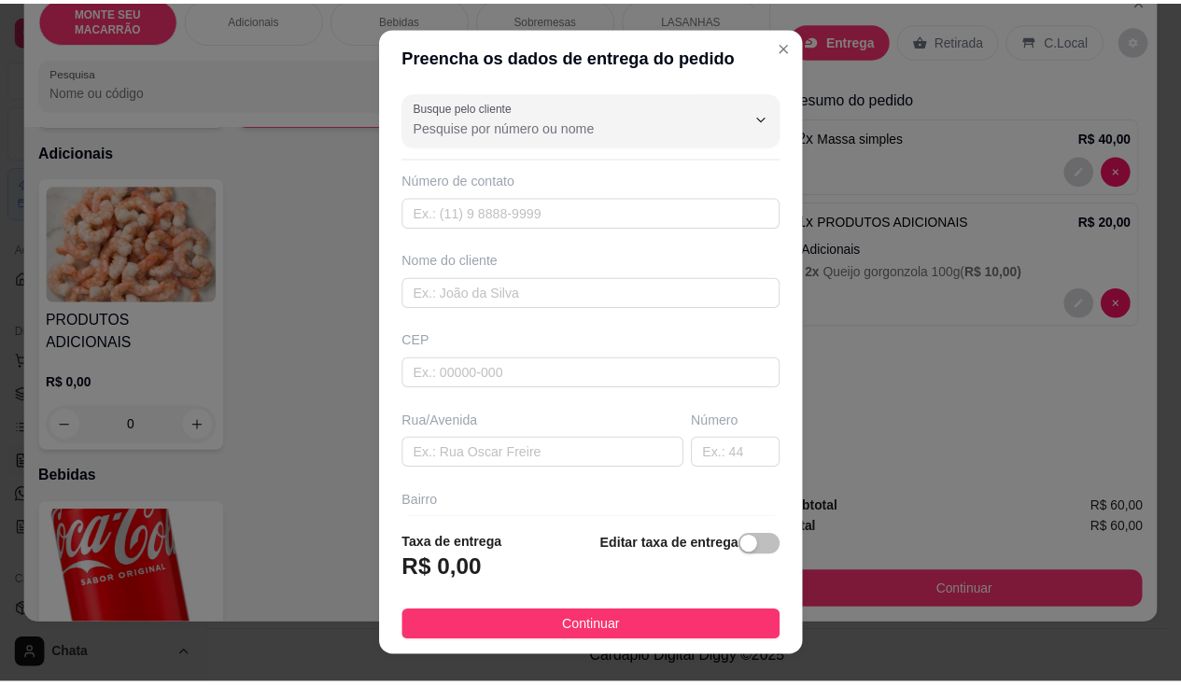
scroll to position [25, 0]
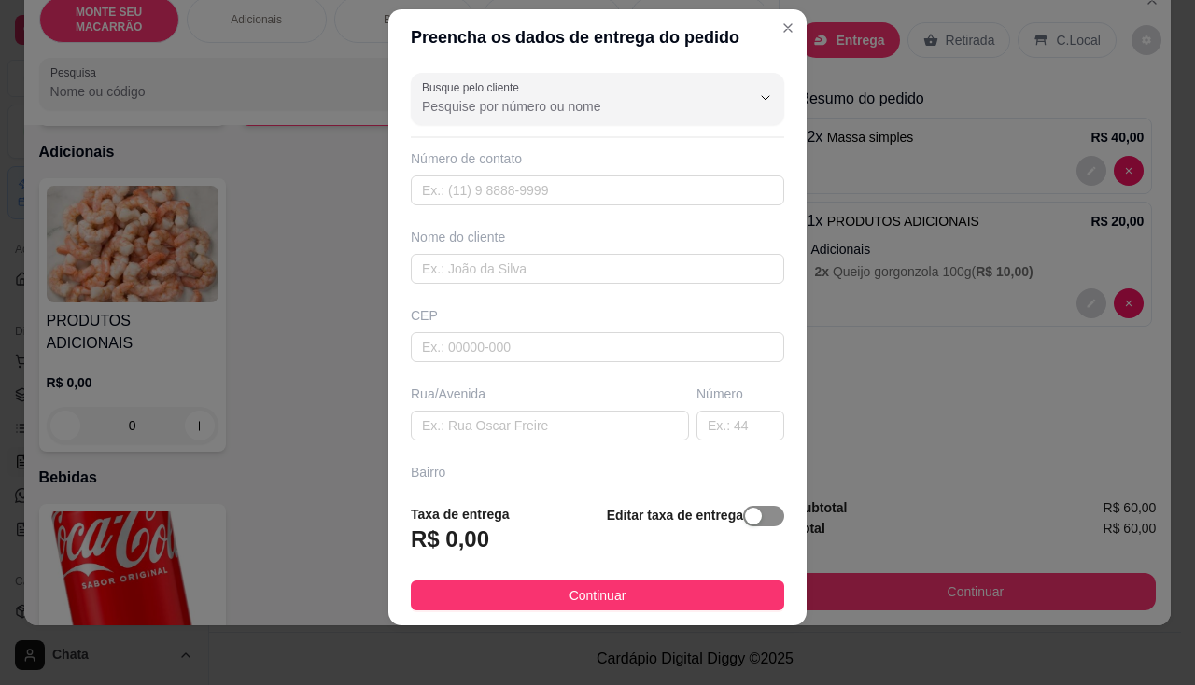
click at [745, 517] on div "button" at bounding box center [753, 516] width 17 height 17
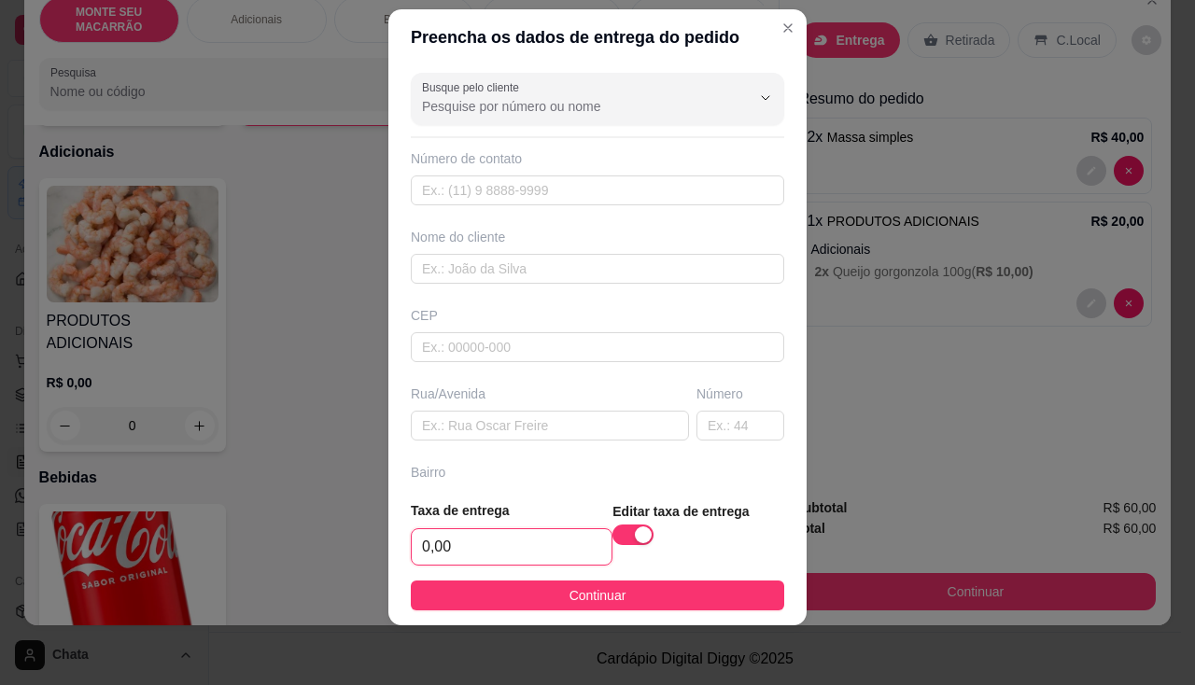
click at [467, 538] on input "0,00" at bounding box center [512, 546] width 200 height 35
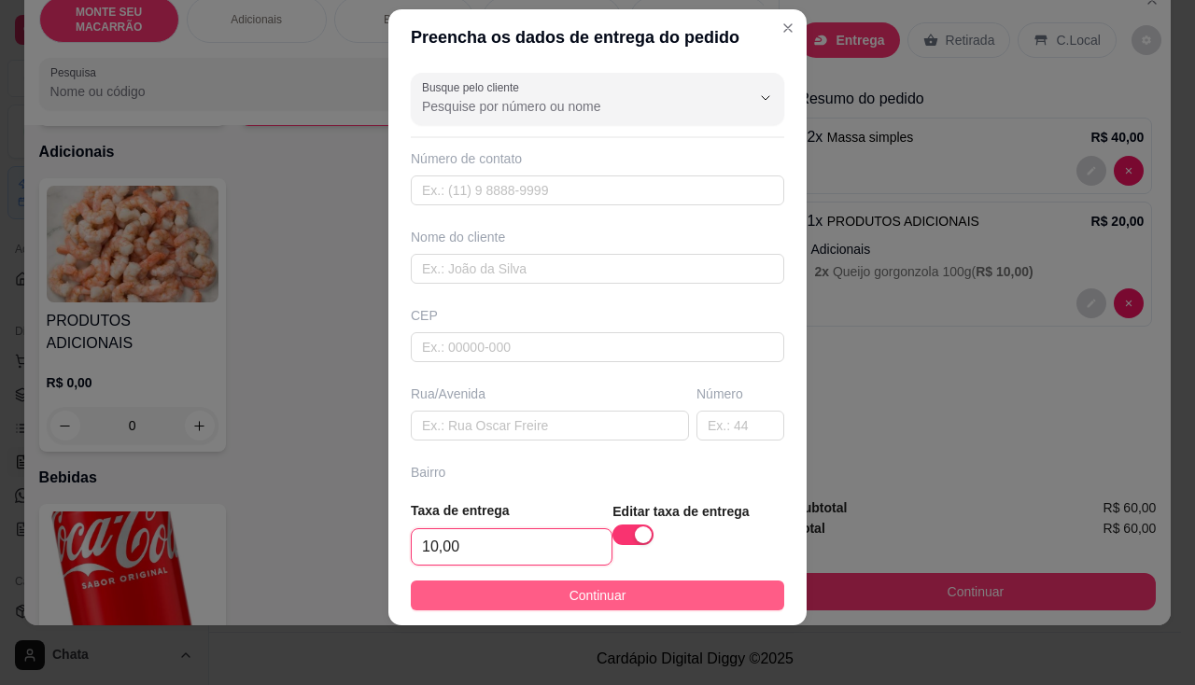
type input "10,00"
click at [619, 594] on button "Continuar" at bounding box center [597, 596] width 373 height 30
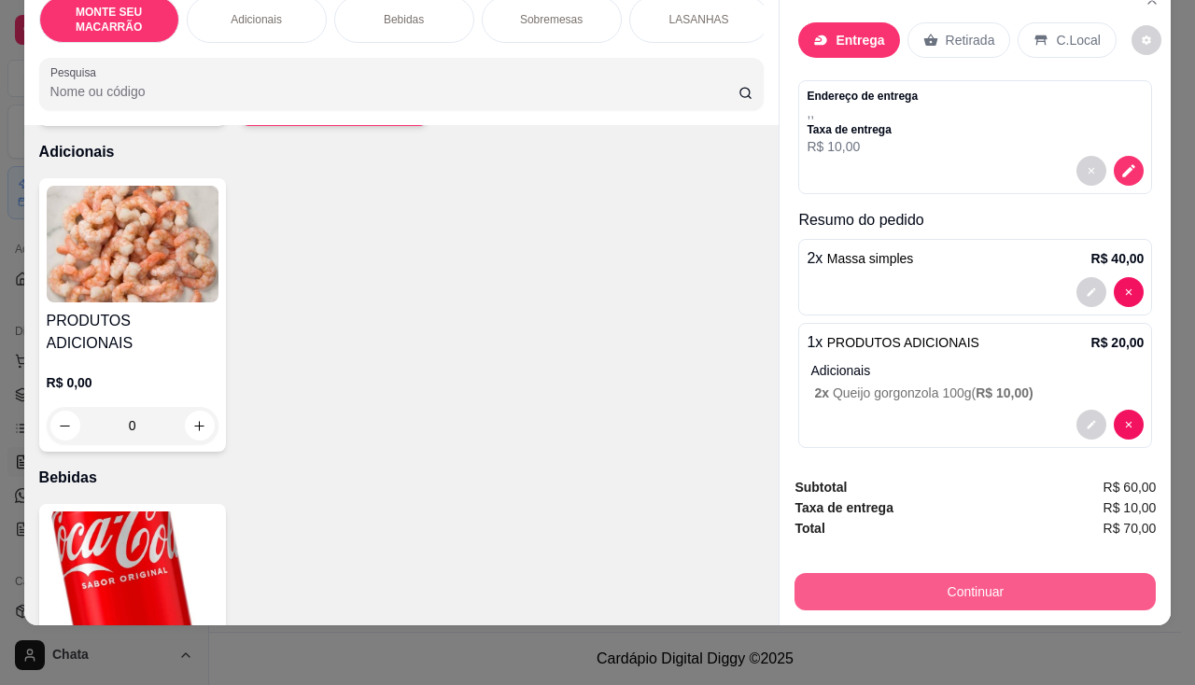
click at [963, 573] on button "Continuar" at bounding box center [974, 591] width 361 height 37
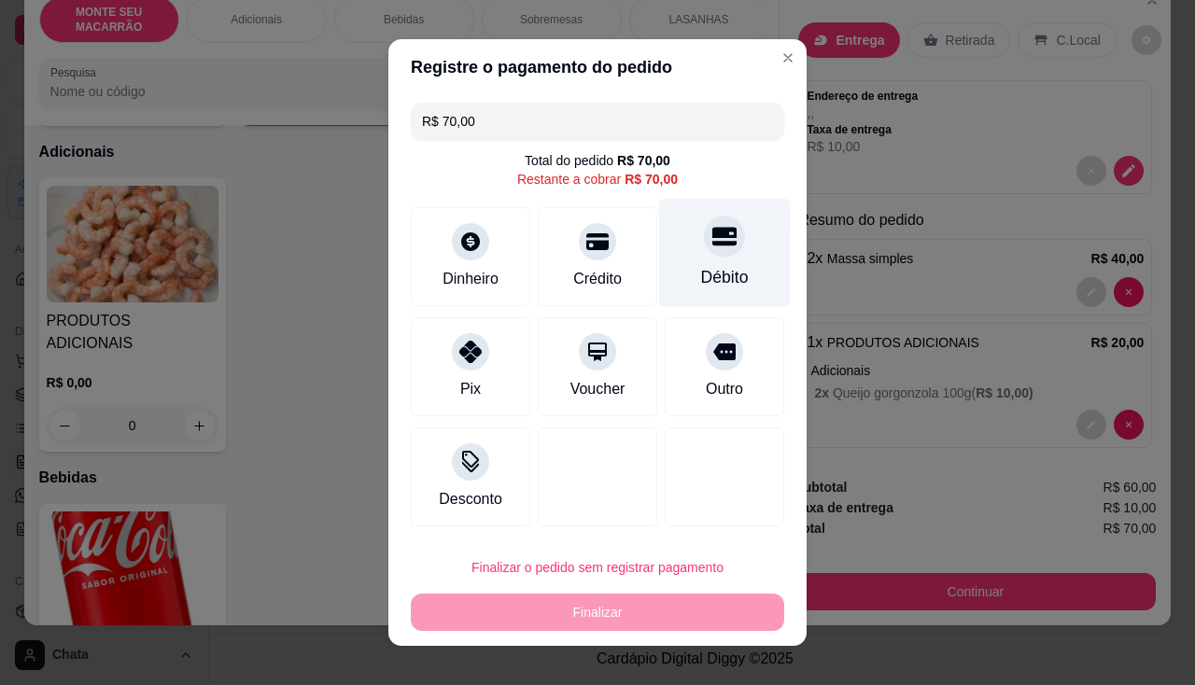
click at [712, 242] on icon at bounding box center [724, 237] width 24 height 19
type input "R$ 0,00"
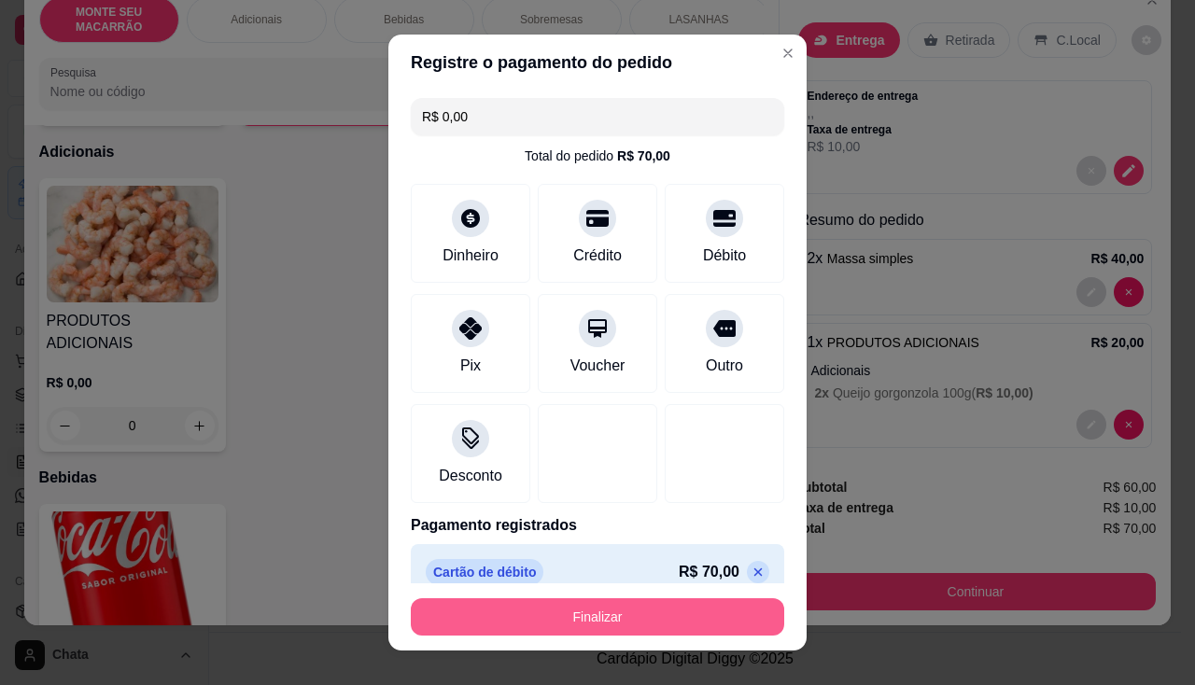
click at [543, 632] on button "Finalizar" at bounding box center [597, 616] width 373 height 37
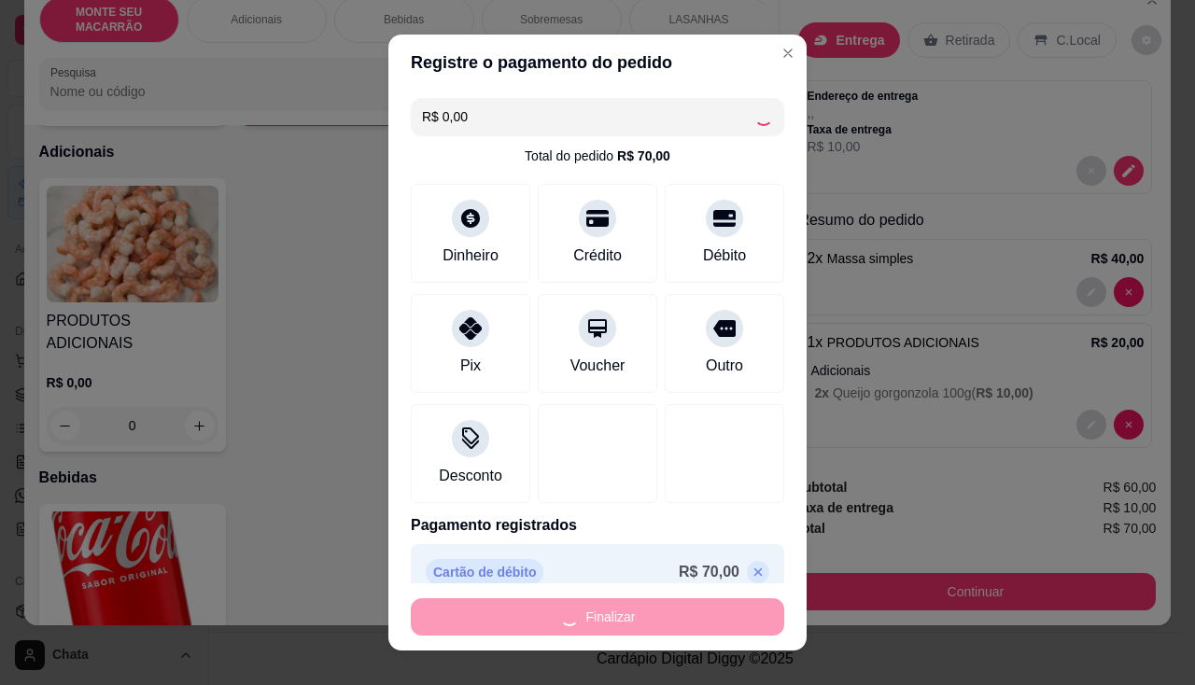
type input "0"
type input "-R$ 70,00"
